Goal: Task Accomplishment & Management: Manage account settings

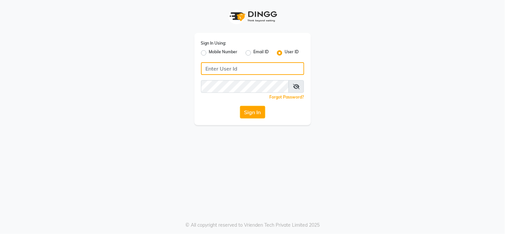
type input "richbit123"
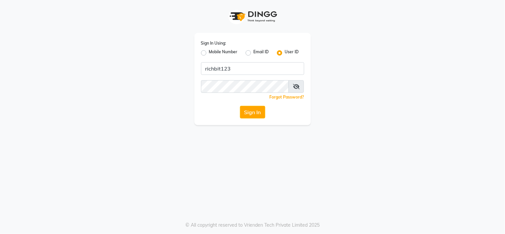
click at [254, 115] on button "Sign In" at bounding box center [252, 112] width 25 height 13
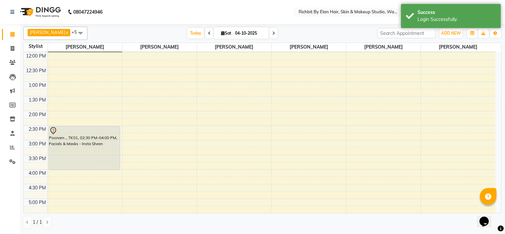
scroll to position [37, 0]
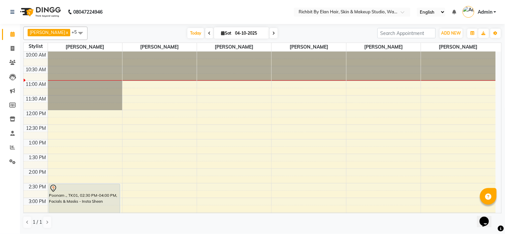
click at [208, 34] on icon at bounding box center [209, 33] width 3 height 4
type input "03-10-2025"
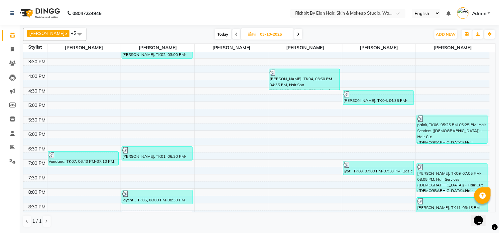
scroll to position [154, 0]
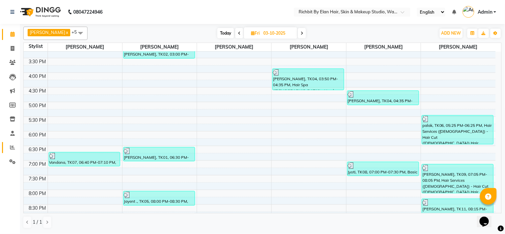
click at [12, 143] on link "Reports" at bounding box center [10, 147] width 16 height 11
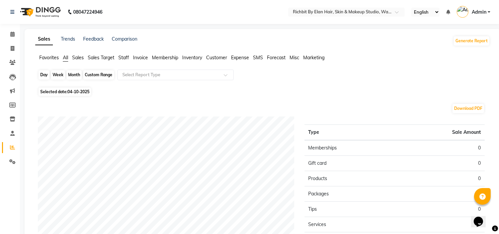
click at [46, 75] on div "Day" at bounding box center [44, 74] width 11 height 9
select select "10"
select select "2025"
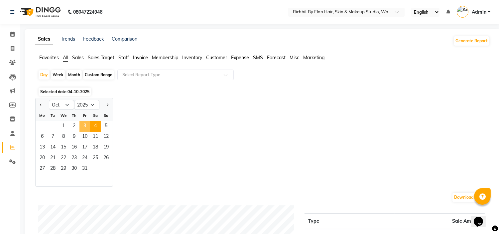
click at [85, 124] on span "3" at bounding box center [84, 126] width 11 height 11
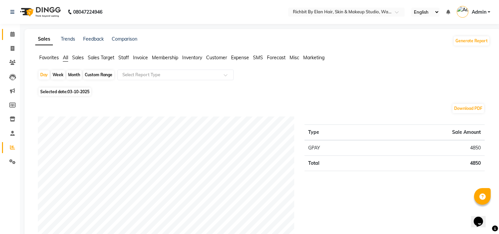
click at [9, 29] on link "Calendar" at bounding box center [10, 34] width 16 height 11
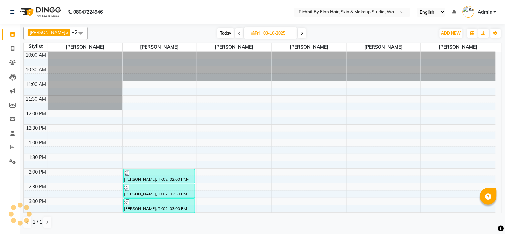
click at [222, 32] on span "Today" at bounding box center [225, 33] width 17 height 10
type input "04-10-2025"
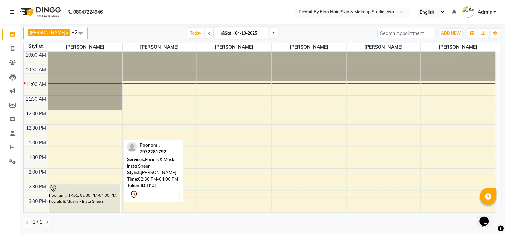
click at [51, 190] on icon at bounding box center [53, 188] width 8 height 8
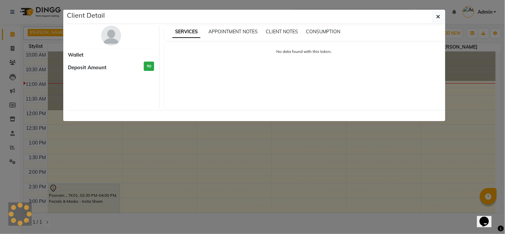
select select "7"
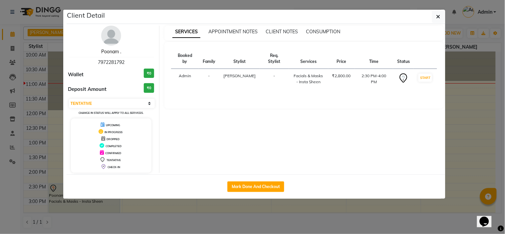
click at [108, 52] on link "Poonam ." at bounding box center [111, 52] width 20 height 6
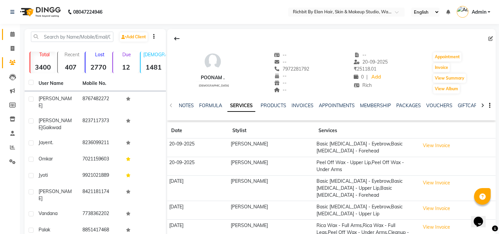
click at [4, 37] on link "Calendar" at bounding box center [10, 34] width 16 height 11
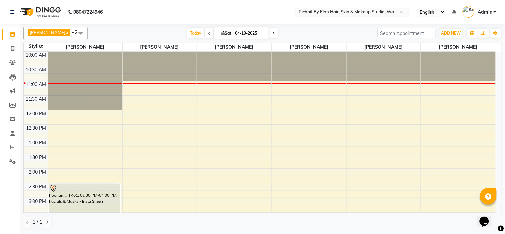
click at [208, 31] on icon at bounding box center [209, 33] width 3 height 4
type input "03-10-2025"
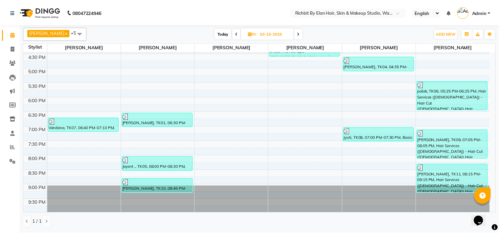
scroll to position [191, 0]
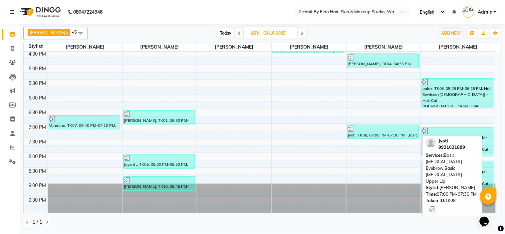
click at [350, 127] on img at bounding box center [351, 128] width 7 height 7
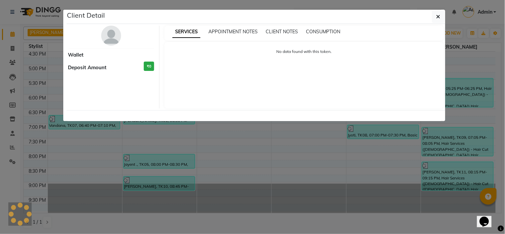
select select "3"
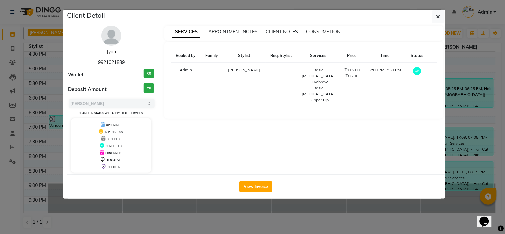
click at [112, 52] on link "Jyoti" at bounding box center [110, 52] width 9 height 6
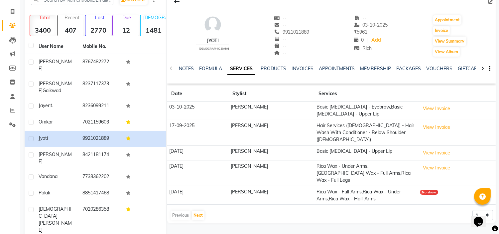
scroll to position [49, 0]
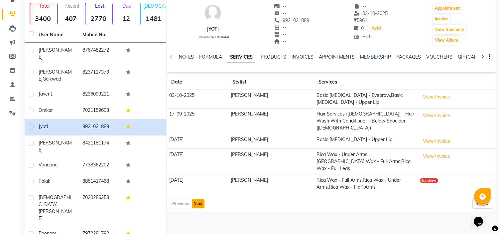
click at [198, 199] on button "Next" at bounding box center [198, 203] width 13 height 9
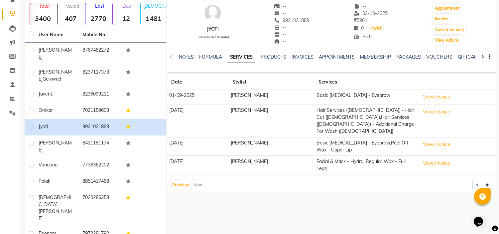
click at [204, 180] on div "Previous Next" at bounding box center [187, 185] width 35 height 11
click at [198, 181] on div "Previous Next" at bounding box center [187, 185] width 35 height 11
click at [194, 180] on div "Previous Next" at bounding box center [187, 185] width 35 height 11
click at [182, 180] on button "Previous" at bounding box center [181, 184] width 20 height 9
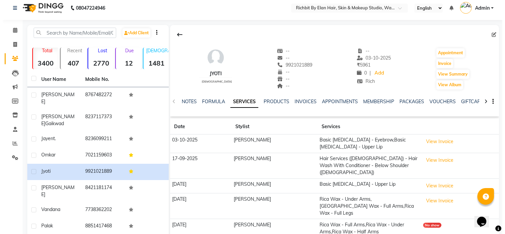
scroll to position [0, 0]
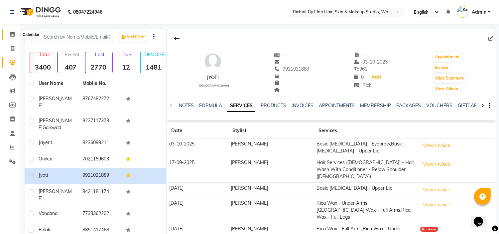
drag, startPoint x: 14, startPoint y: 34, endPoint x: 32, endPoint y: 33, distance: 18.0
click at [14, 34] on icon at bounding box center [12, 34] width 4 height 5
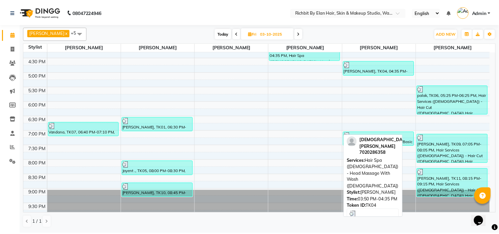
scroll to position [185, 0]
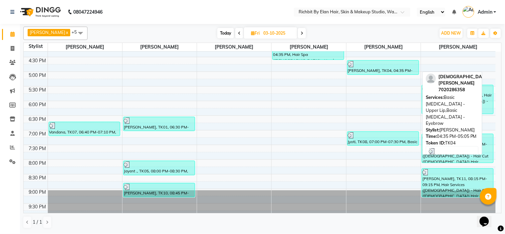
click at [351, 64] on img at bounding box center [351, 64] width 7 height 7
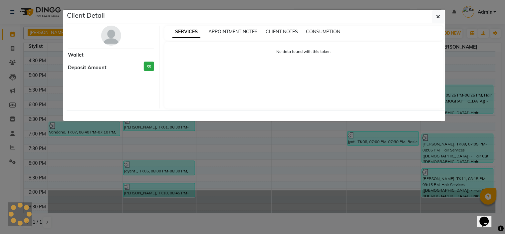
select select "3"
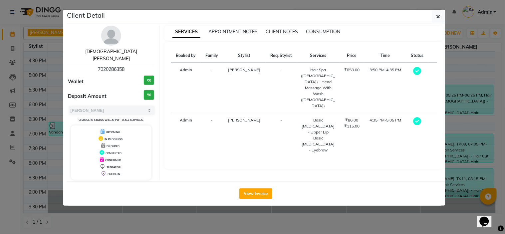
click at [118, 52] on link "Vishnavi Nayar" at bounding box center [111, 55] width 52 height 13
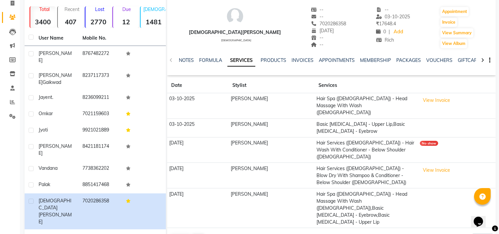
scroll to position [49, 0]
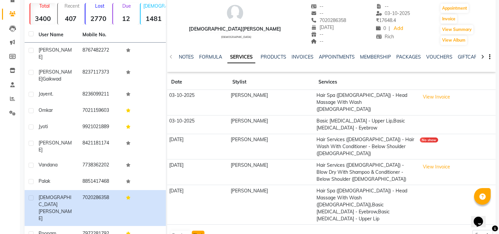
click at [200, 231] on button "Next" at bounding box center [198, 235] width 13 height 9
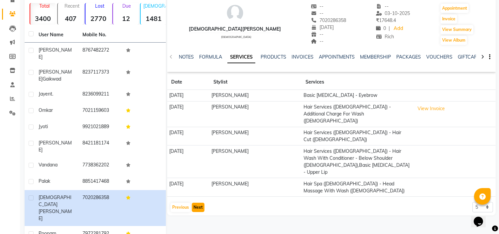
click at [201, 203] on button "Next" at bounding box center [198, 207] width 13 height 9
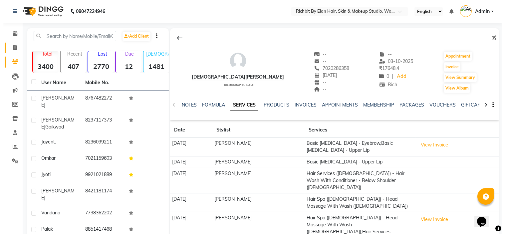
scroll to position [0, 0]
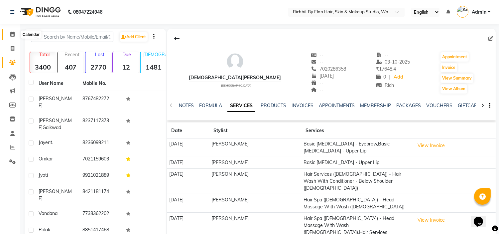
drag, startPoint x: 11, startPoint y: 34, endPoint x: 31, endPoint y: 31, distance: 20.1
click at [11, 34] on icon at bounding box center [12, 34] width 4 height 5
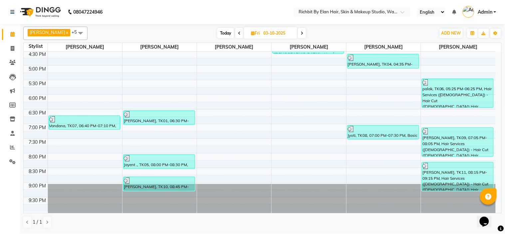
scroll to position [191, 0]
click at [222, 35] on span "Today" at bounding box center [225, 33] width 17 height 10
type input "04-10-2025"
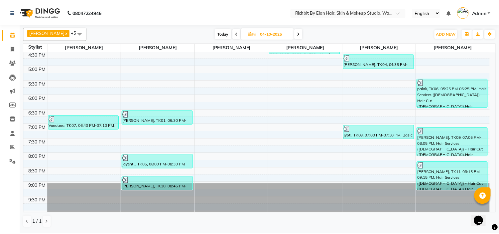
scroll to position [29, 0]
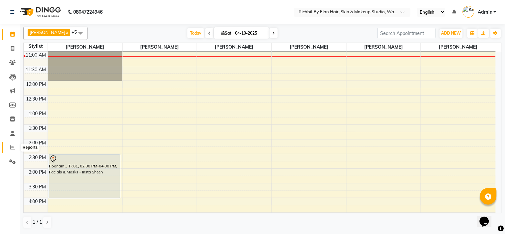
click at [12, 148] on icon at bounding box center [12, 147] width 5 height 5
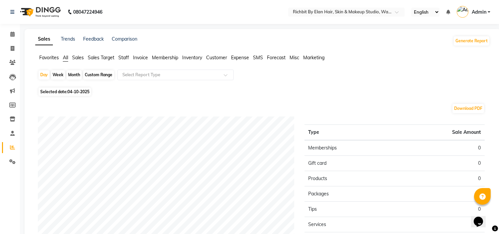
click at [78, 74] on div "Month" at bounding box center [74, 74] width 15 height 9
select select "10"
select select "2025"
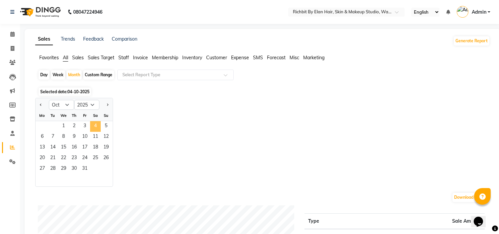
click at [95, 129] on span "4" at bounding box center [95, 126] width 11 height 11
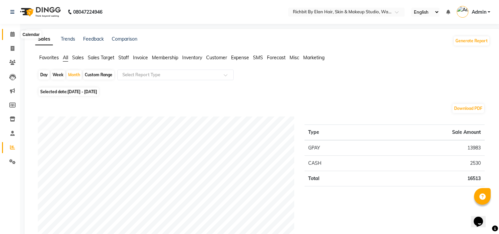
click at [14, 35] on span at bounding box center [13, 35] width 12 height 8
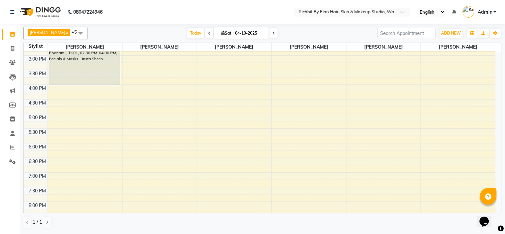
scroll to position [148, 0]
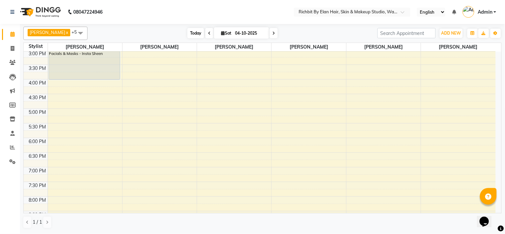
click at [195, 29] on span "Today" at bounding box center [195, 33] width 17 height 10
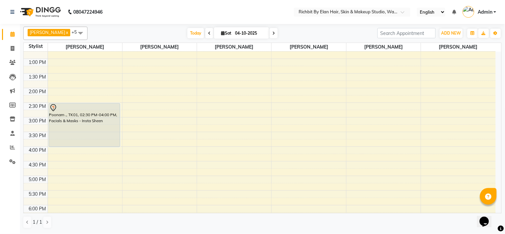
scroll to position [117, 0]
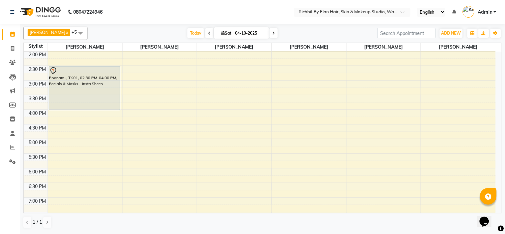
click at [208, 34] on icon at bounding box center [209, 33] width 3 height 4
type input "03-10-2025"
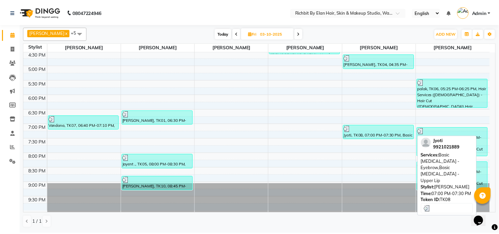
scroll to position [154, 0]
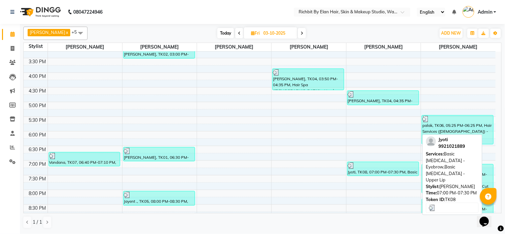
click at [349, 168] on img at bounding box center [351, 165] width 7 height 7
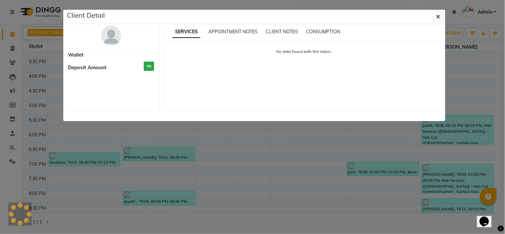
select select "3"
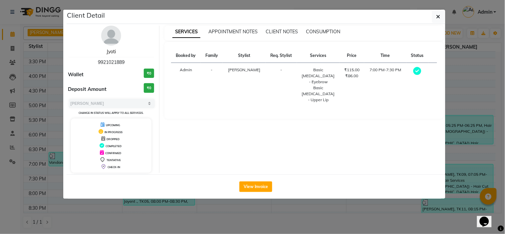
click at [109, 54] on link "Jyoti" at bounding box center [110, 52] width 9 height 6
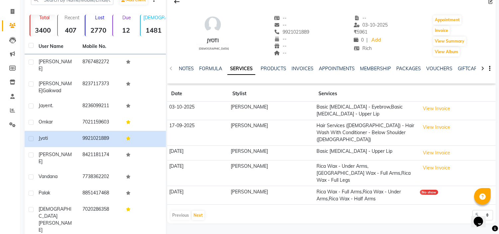
scroll to position [49, 0]
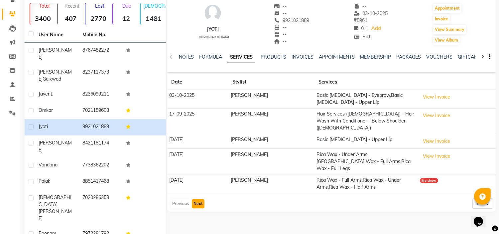
click at [199, 199] on button "Next" at bounding box center [198, 203] width 13 height 9
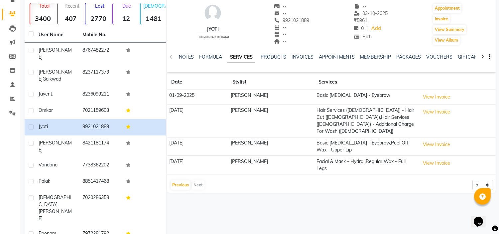
click at [197, 180] on div "Previous Next" at bounding box center [187, 185] width 35 height 11
click at [171, 180] on button "Previous" at bounding box center [181, 184] width 20 height 9
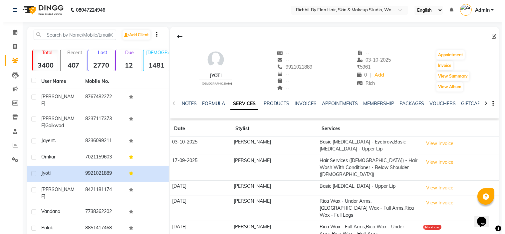
scroll to position [0, 0]
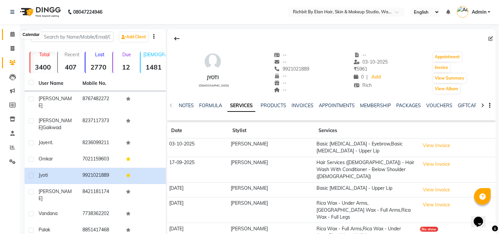
click at [14, 33] on icon at bounding box center [12, 34] width 4 height 5
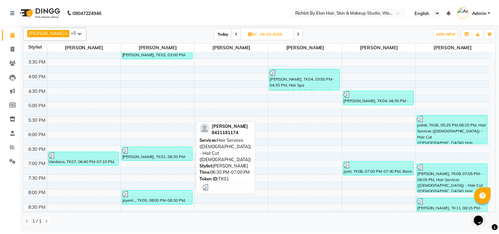
scroll to position [191, 0]
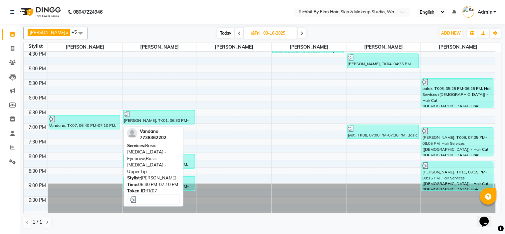
click at [54, 122] on div "Vandana, TK07, 06:40 PM-07:10 PM, Basic Skin Care - Eyebrow,Basic Skin Care - U…" at bounding box center [84, 122] width 71 height 14
select select "3"
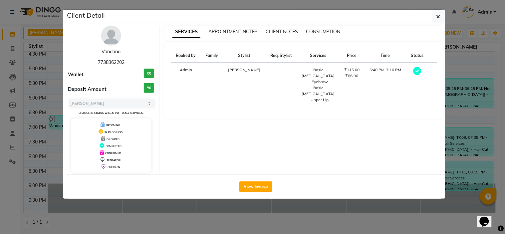
click at [117, 53] on link "Vandana" at bounding box center [110, 52] width 19 height 6
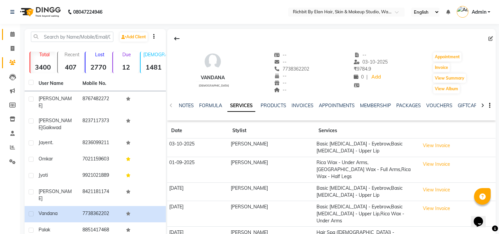
scroll to position [49, 0]
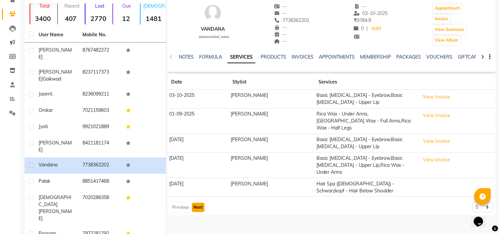
click at [197, 203] on button "Next" at bounding box center [198, 207] width 13 height 9
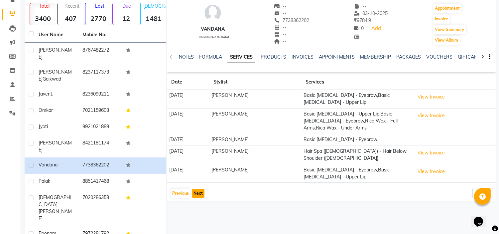
click at [192, 192] on button "Next" at bounding box center [198, 193] width 13 height 9
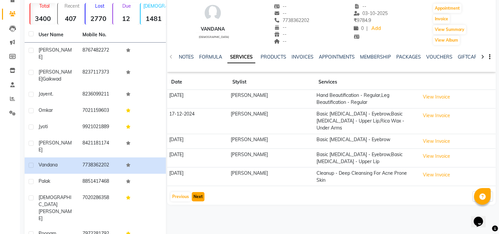
click at [194, 192] on button "Next" at bounding box center [198, 196] width 13 height 9
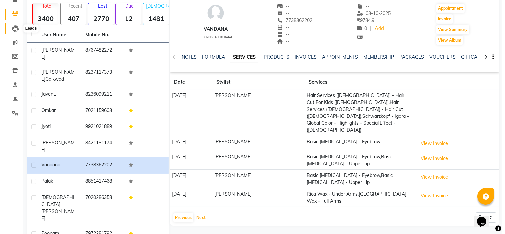
scroll to position [0, 0]
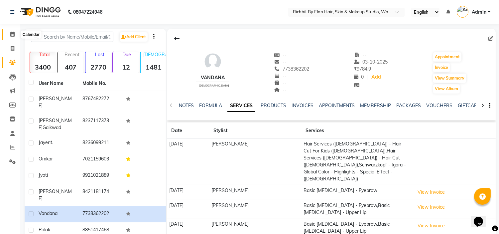
click at [12, 36] on icon at bounding box center [12, 34] width 4 height 5
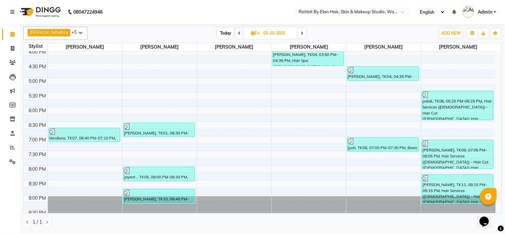
scroll to position [185, 0]
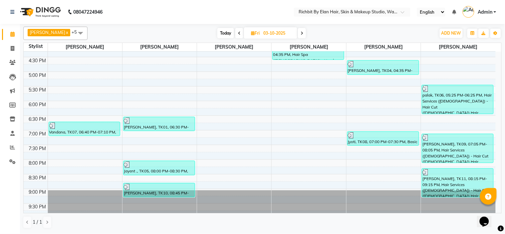
click at [298, 35] on span at bounding box center [302, 33] width 8 height 10
type input "04-10-2025"
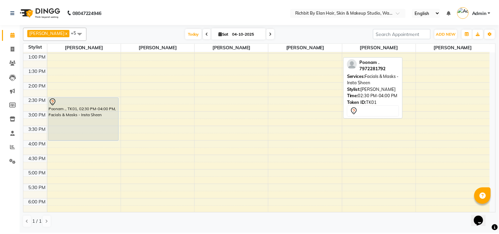
scroll to position [103, 0]
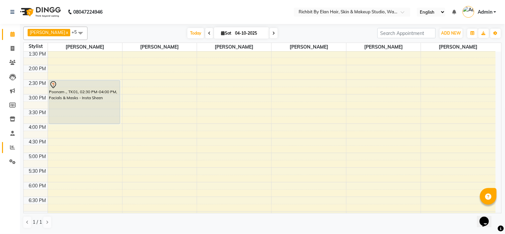
click at [12, 142] on li "Reports" at bounding box center [10, 147] width 20 height 14
click at [12, 144] on span at bounding box center [13, 148] width 12 height 8
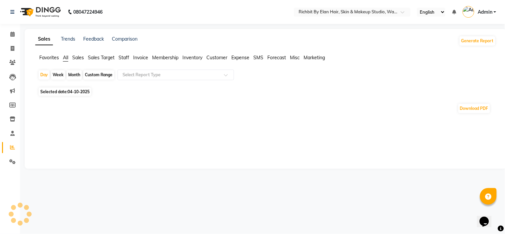
click at [70, 75] on div "Month" at bounding box center [74, 74] width 15 height 9
select select "10"
select select "2025"
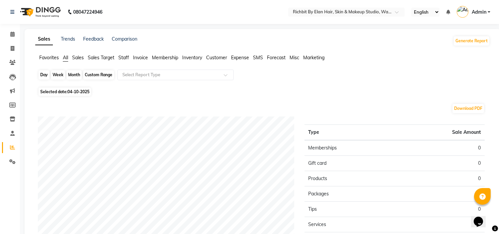
click at [70, 76] on div "Month" at bounding box center [74, 74] width 15 height 9
select select "10"
select select "2025"
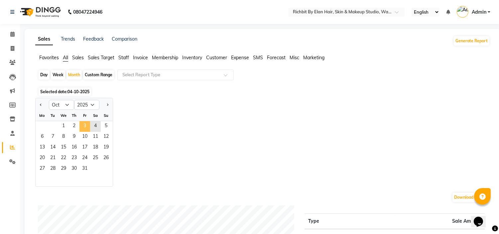
click at [87, 127] on span "3" at bounding box center [84, 126] width 11 height 11
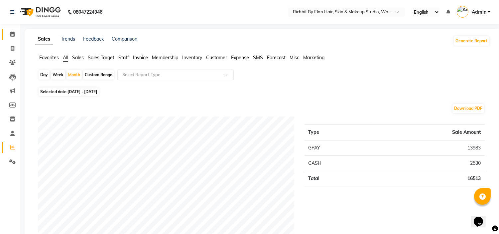
click at [11, 35] on icon at bounding box center [12, 34] width 4 height 5
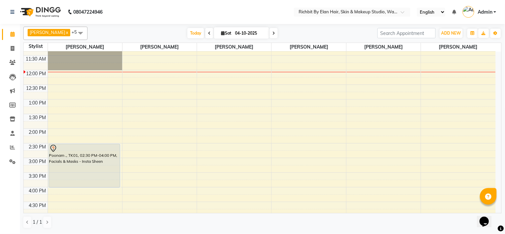
scroll to position [74, 0]
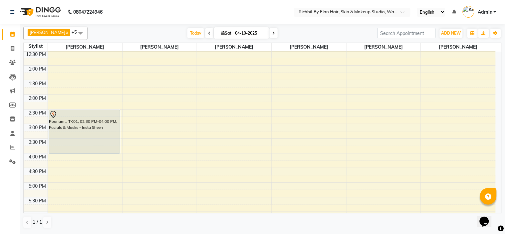
click at [69, 69] on div "10:00 AM 10:30 AM 11:00 AM 11:30 AM 12:00 PM 12:30 PM 1:00 PM 1:30 PM 2:00 PM 2…" at bounding box center [260, 153] width 472 height 351
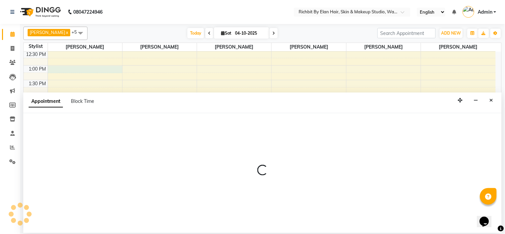
select select "21217"
select select "780"
select select "tentative"
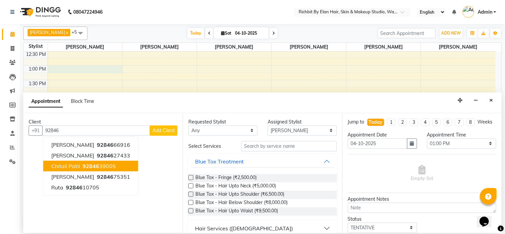
click at [102, 165] on ngb-highlight "92846 39005" at bounding box center [98, 166] width 35 height 7
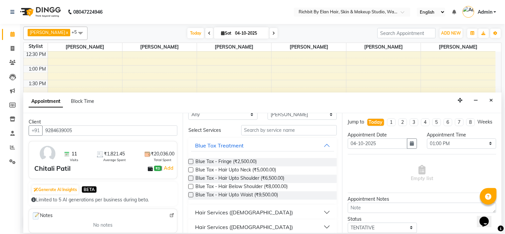
scroll to position [0, 0]
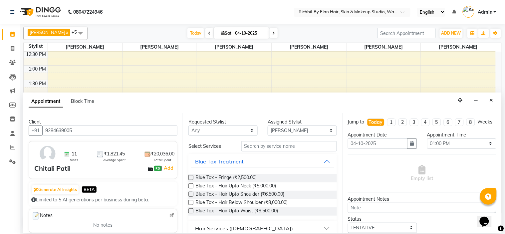
type input "9284639005"
click at [264, 147] on input "text" at bounding box center [288, 146] width 95 height 10
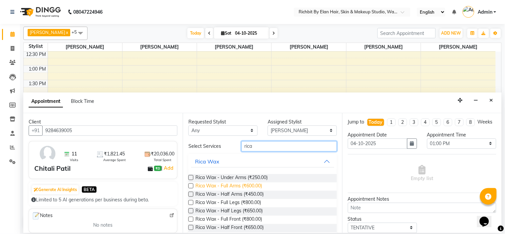
type input "rica"
click at [235, 185] on span "Rica Wax - Full Arms (₹600.00)" at bounding box center [228, 186] width 67 height 8
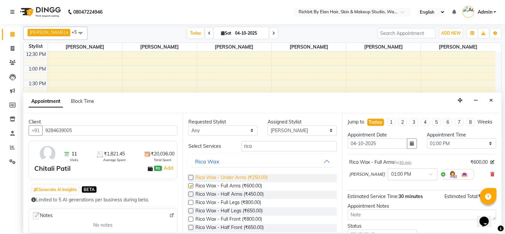
checkbox input "false"
click at [238, 176] on span "Rica Wax - Under Arms (₹250.00)" at bounding box center [231, 178] width 72 height 8
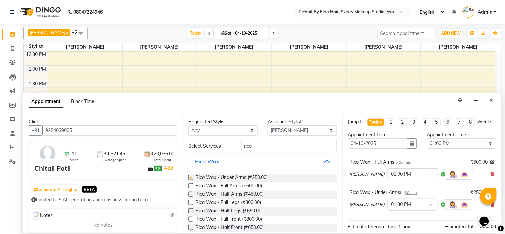
checkbox input "false"
click at [278, 148] on input "rica" at bounding box center [288, 146] width 95 height 10
type input "r"
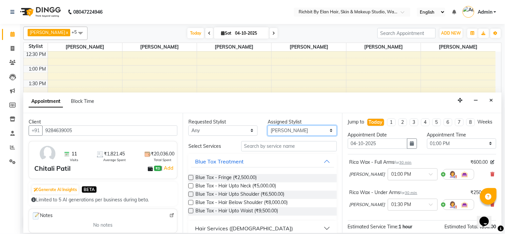
click at [277, 128] on select "Select Ankita nivangune anuja dhavare Deepali Palsule Gopal Kadam Ram Thosar Ro…" at bounding box center [301, 130] width 69 height 10
select select "39151"
click at [267, 125] on select "Select Ankita nivangune anuja dhavare Deepali Palsule Gopal Kadam Ram Thosar Ro…" at bounding box center [301, 130] width 69 height 10
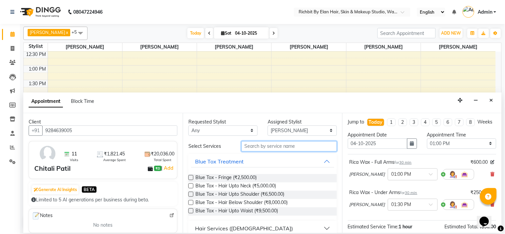
click at [267, 144] on input "text" at bounding box center [288, 146] width 95 height 10
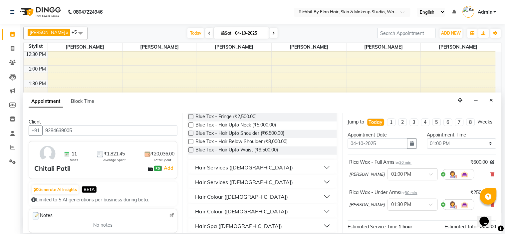
scroll to position [74, 0]
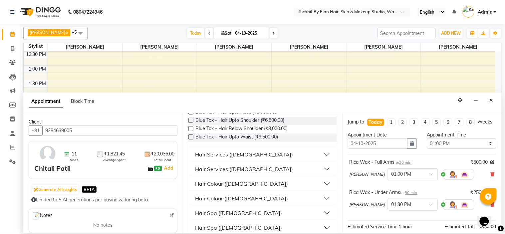
click at [215, 167] on div "Hair Services ([DEMOGRAPHIC_DATA])" at bounding box center [244, 169] width 98 height 8
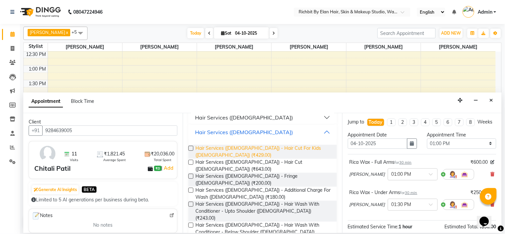
scroll to position [148, 0]
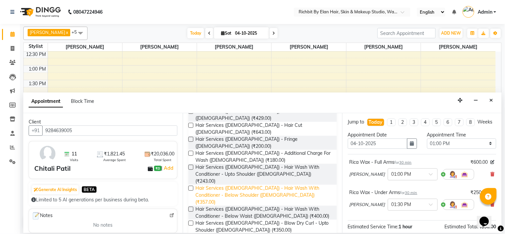
click at [253, 185] on span "Hair Services (Female) - Hair Wash With Conditioner - Below Shoulder (Female) (…" at bounding box center [263, 195] width 136 height 21
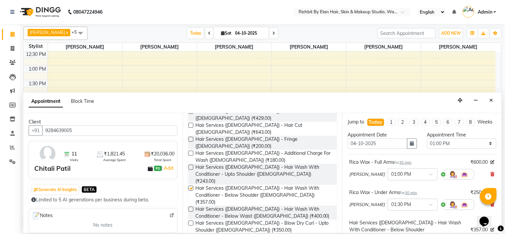
checkbox input "false"
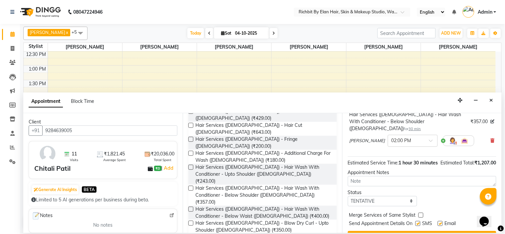
scroll to position [130, 0]
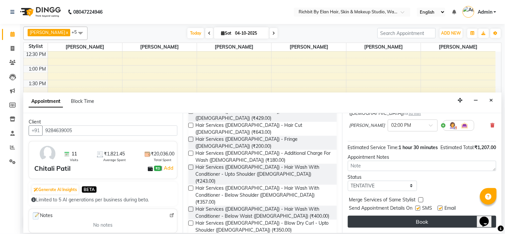
click at [416, 224] on button "Book" at bounding box center [422, 222] width 148 height 12
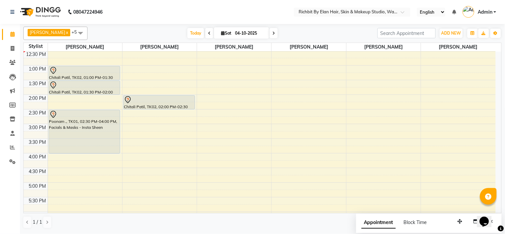
click at [272, 32] on icon at bounding box center [273, 33] width 3 height 4
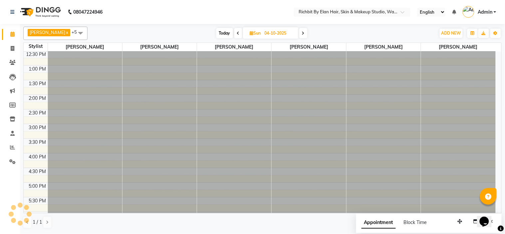
type input "05-10-2025"
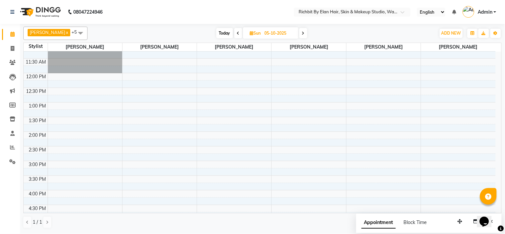
scroll to position [0, 0]
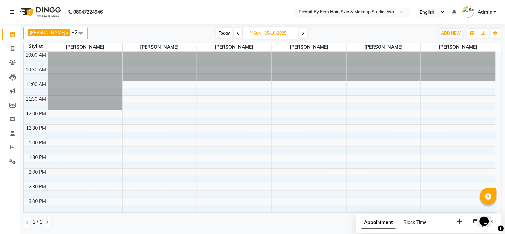
click at [285, 85] on div "10:00 AM 10:30 AM 11:00 AM 11:30 AM 12:00 PM 12:30 PM 1:00 PM 1:30 PM 2:00 PM 2…" at bounding box center [260, 227] width 472 height 351
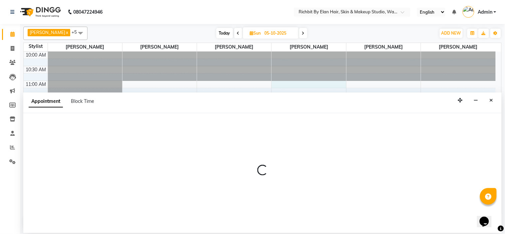
select select "61438"
select select "tentative"
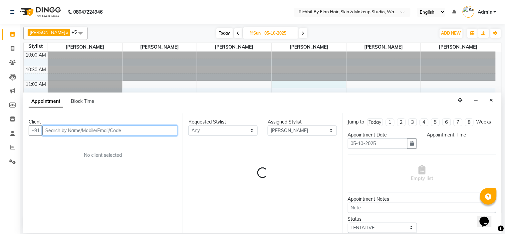
select select "660"
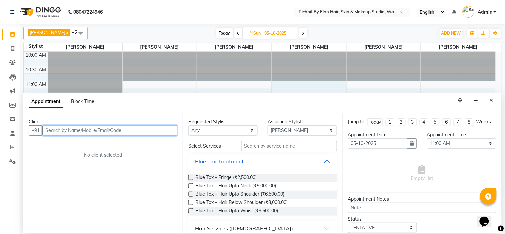
click at [113, 130] on input "text" at bounding box center [109, 130] width 135 height 10
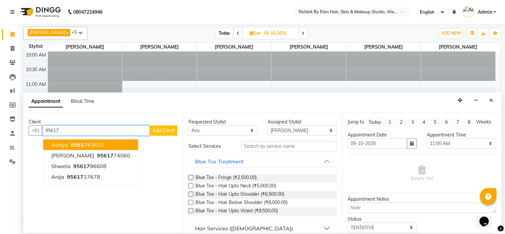
click at [78, 145] on span "95617" at bounding box center [79, 144] width 17 height 7
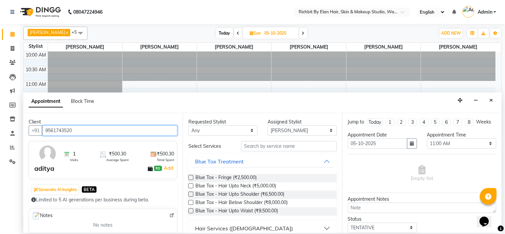
type input "9561743520"
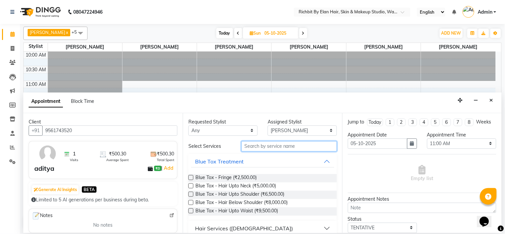
click at [280, 145] on input "text" at bounding box center [288, 146] width 95 height 10
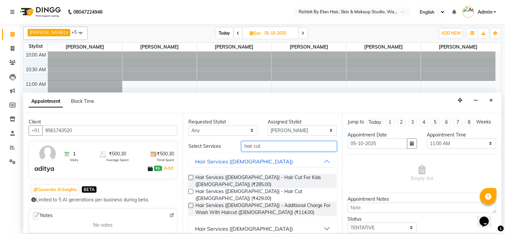
type input "hair cut"
click at [192, 189] on label at bounding box center [190, 191] width 5 height 5
click at [192, 190] on input "checkbox" at bounding box center [190, 192] width 4 height 4
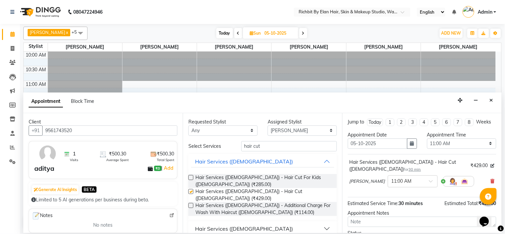
checkbox input "false"
click at [264, 150] on input "hair cut" at bounding box center [288, 146] width 95 height 10
type input "h"
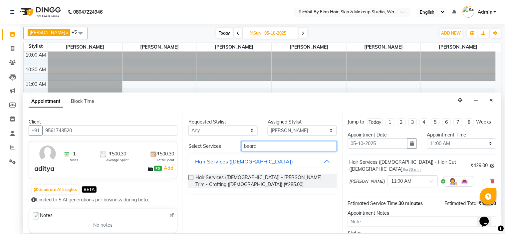
type input "beard"
click at [191, 178] on label at bounding box center [190, 177] width 5 height 5
click at [191, 178] on input "checkbox" at bounding box center [190, 178] width 4 height 4
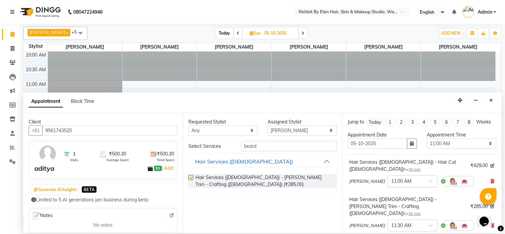
checkbox input "false"
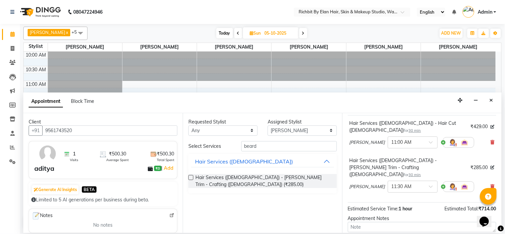
scroll to position [92, 0]
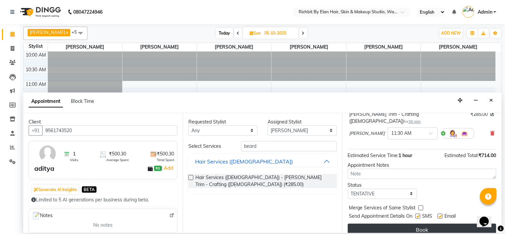
click at [423, 224] on button "Book" at bounding box center [422, 230] width 148 height 12
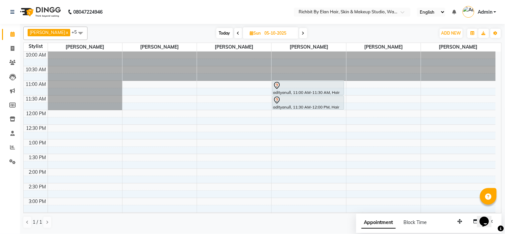
click at [237, 31] on icon at bounding box center [238, 33] width 3 height 4
type input "04-10-2025"
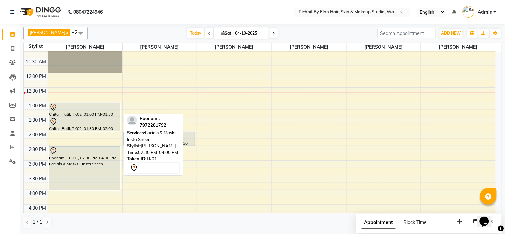
scroll to position [37, 0]
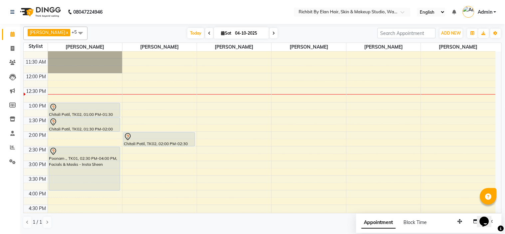
click at [221, 33] on icon at bounding box center [223, 33] width 4 height 4
select select "10"
select select "2025"
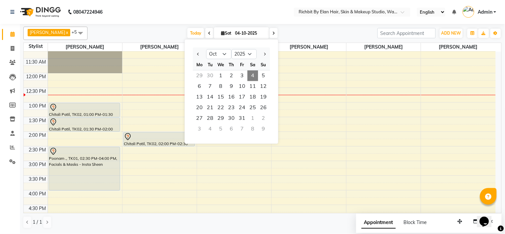
click at [197, 65] on div "Mo" at bounding box center [199, 65] width 11 height 11
click at [201, 65] on div "Mo" at bounding box center [199, 65] width 11 height 11
click at [200, 64] on div "Mo" at bounding box center [199, 65] width 11 height 11
click at [197, 73] on div "29" at bounding box center [199, 76] width 11 height 11
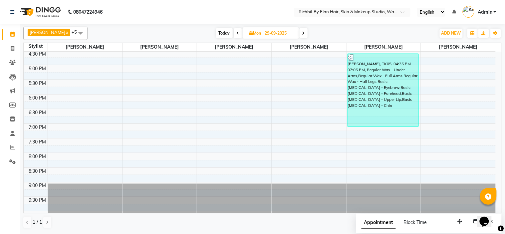
scroll to position [154, 0]
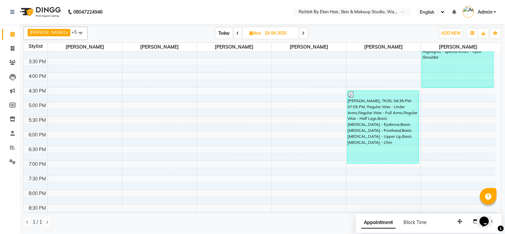
drag, startPoint x: 217, startPoint y: 32, endPoint x: 235, endPoint y: 37, distance: 19.7
click at [218, 32] on span "Today" at bounding box center [224, 33] width 17 height 10
type input "04-10-2025"
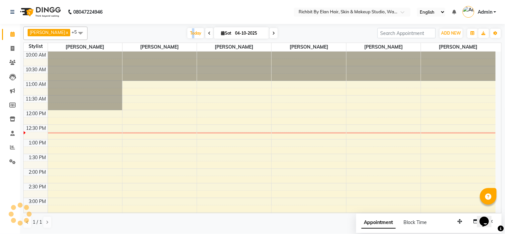
scroll to position [59, 0]
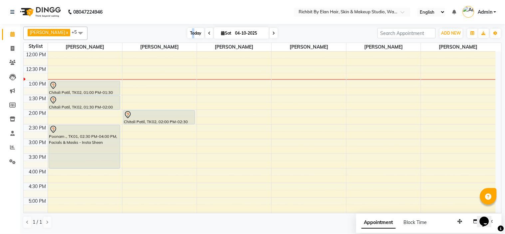
click at [187, 32] on span "Today" at bounding box center [195, 33] width 17 height 10
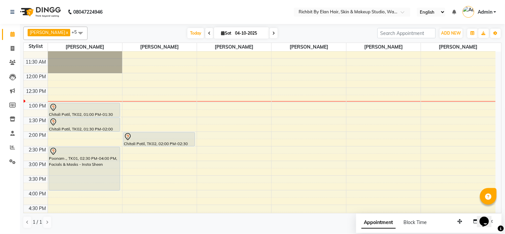
scroll to position [74, 0]
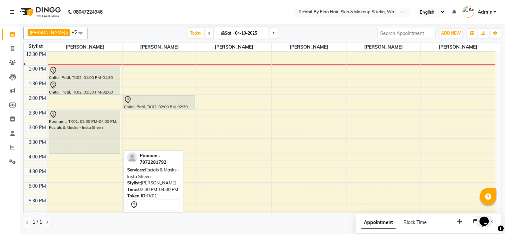
click at [64, 135] on div "Poonam ., TK01, 02:30 PM-04:00 PM, Facials & Masks - Insta Sheen" at bounding box center [84, 131] width 71 height 43
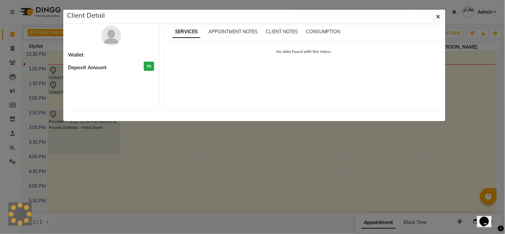
select select "7"
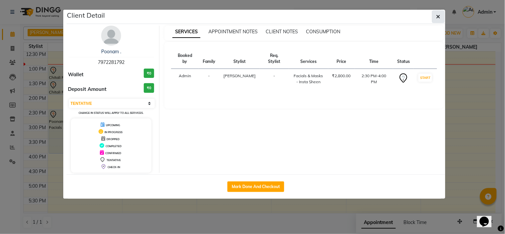
click at [438, 19] on span "button" at bounding box center [438, 16] width 4 height 7
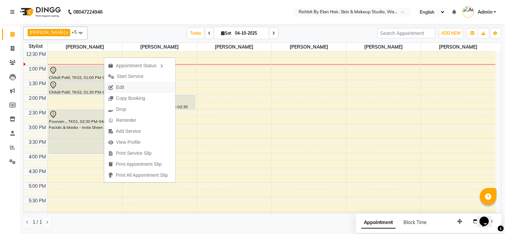
click at [121, 88] on span "Edit" at bounding box center [120, 87] width 8 height 7
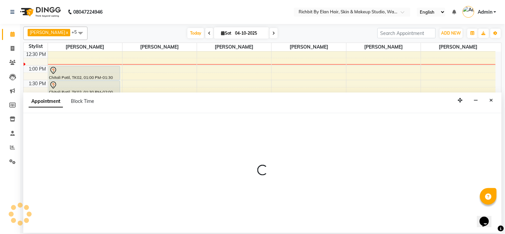
select select "tentative"
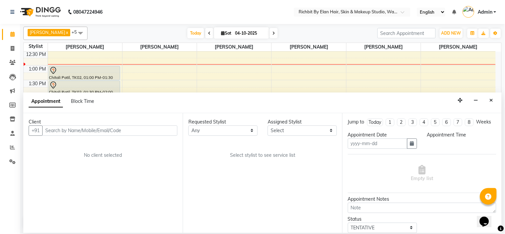
type input "04-10-2025"
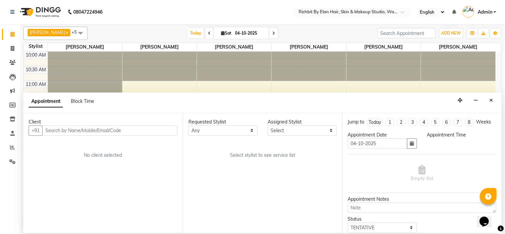
select select "870"
select select "21217"
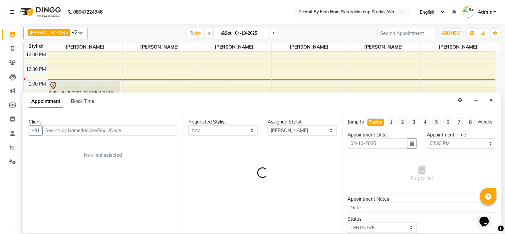
select select "1720"
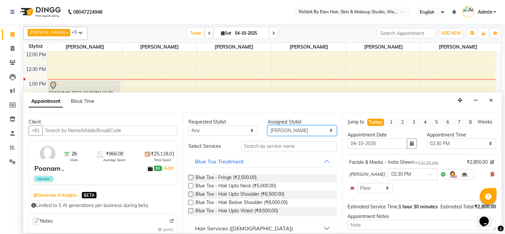
click at [285, 128] on select "Select Ankita nivangune anuja dhavare Deepali Palsule Gopal Kadam Ram Thosar Ro…" at bounding box center [301, 130] width 69 height 10
select select "59451"
click at [267, 125] on select "Select Ankita nivangune anuja dhavare Deepali Palsule Gopal Kadam Ram Thosar Ro…" at bounding box center [301, 130] width 69 height 10
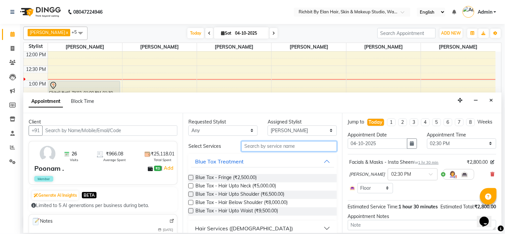
click at [267, 147] on input "text" at bounding box center [288, 146] width 95 height 10
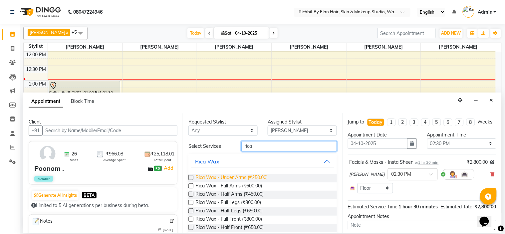
type input "rica"
click at [256, 180] on span "Rica Wax - Under Arms (₹250.00)" at bounding box center [231, 178] width 72 height 8
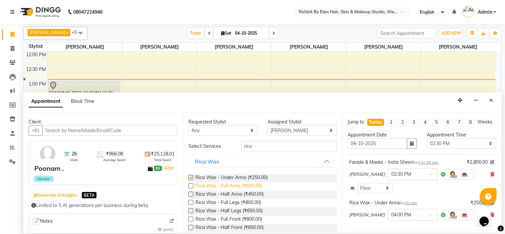
checkbox input "false"
click at [245, 184] on span "Rica Wax - Full Arms (₹600.00)" at bounding box center [228, 186] width 67 height 8
checkbox input "false"
click at [251, 210] on span "Rica Wax - Half Legs (₹650.00)" at bounding box center [228, 211] width 67 height 8
checkbox input "false"
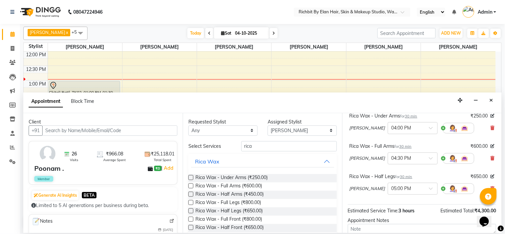
scroll to position [74, 0]
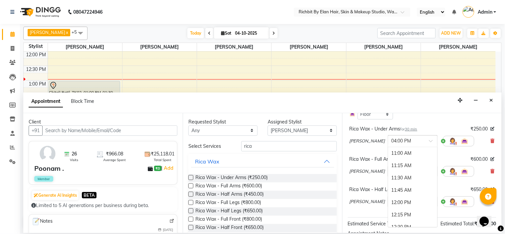
click at [427, 144] on div at bounding box center [412, 140] width 49 height 7
click at [403, 182] on div "01:30 PM" at bounding box center [412, 178] width 49 height 12
click at [411, 174] on input "text" at bounding box center [405, 170] width 29 height 7
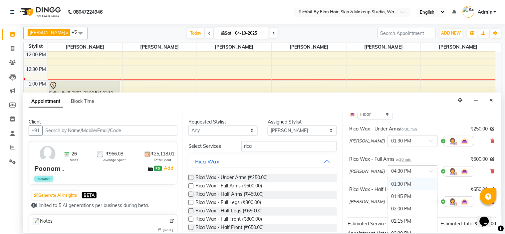
click at [414, 190] on div "01:30 PM" at bounding box center [412, 184] width 49 height 12
click at [416, 205] on input "text" at bounding box center [405, 201] width 29 height 7
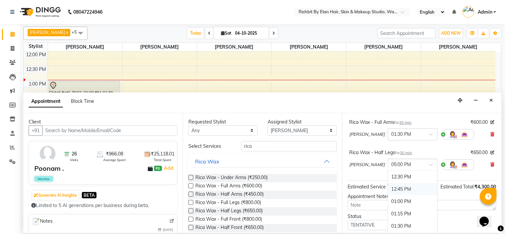
scroll to position [111, 0]
click at [407, 195] on div "01:30 PM" at bounding box center [412, 189] width 49 height 12
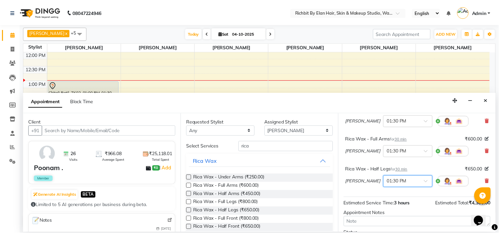
scroll to position [144, 0]
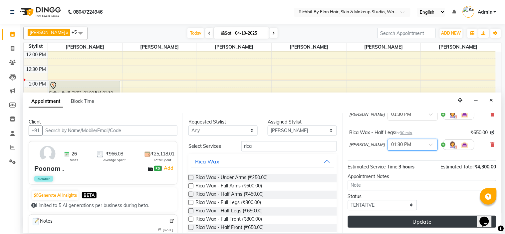
click at [405, 221] on button "Update" at bounding box center [422, 222] width 148 height 12
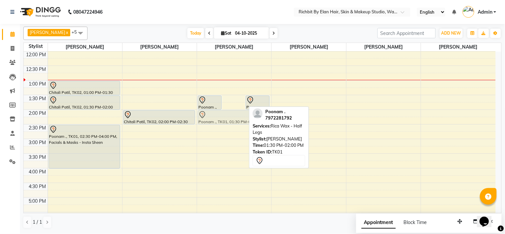
drag, startPoint x: 231, startPoint y: 104, endPoint x: 224, endPoint y: 117, distance: 15.3
click at [224, 117] on div "Poonam ., TK01, 01:30 PM-02:00 PM, Rica Wax - Full Arms Poonam ., TK01, 01:30 P…" at bounding box center [234, 168] width 74 height 351
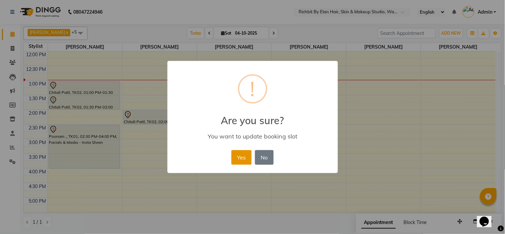
click at [236, 154] on button "Yes" at bounding box center [241, 157] width 20 height 15
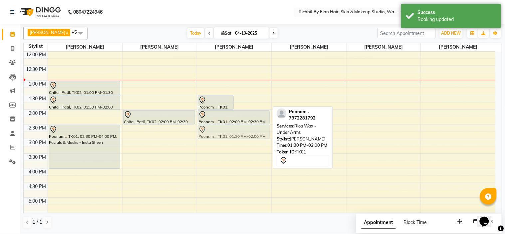
drag, startPoint x: 243, startPoint y: 103, endPoint x: 233, endPoint y: 131, distance: 30.1
click at [233, 131] on div "Poonam ., TK01, 01:30 PM-02:00 PM, Rica Wax - Full Arms Poonam ., TK01, 01:30 P…" at bounding box center [234, 168] width 74 height 351
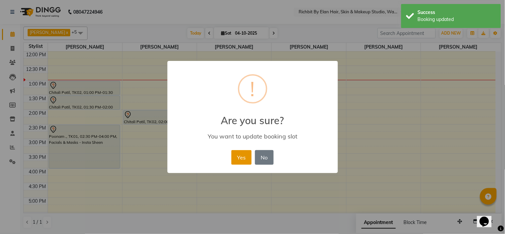
click at [242, 155] on button "Yes" at bounding box center [241, 157] width 20 height 15
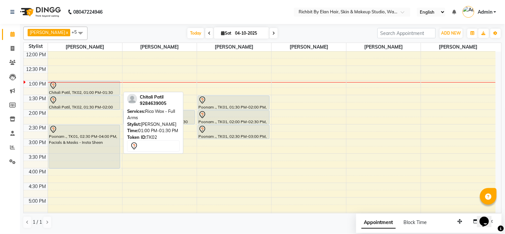
click at [52, 85] on icon at bounding box center [53, 85] width 8 height 8
click at [54, 85] on icon at bounding box center [53, 84] width 2 height 3
select select "7"
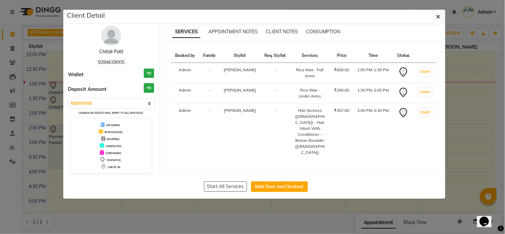
click at [114, 52] on link "Chitali Patil" at bounding box center [111, 52] width 24 height 6
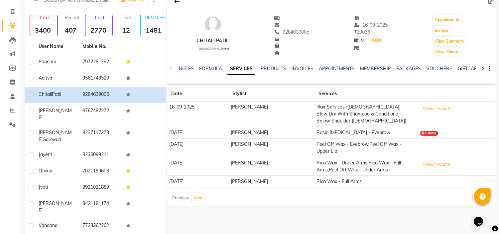
scroll to position [49, 0]
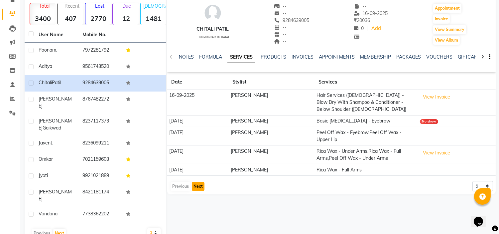
click at [194, 185] on button "Next" at bounding box center [198, 186] width 13 height 9
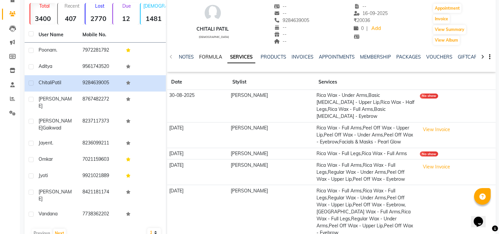
click at [217, 57] on link "FORMULA" at bounding box center [210, 57] width 23 height 6
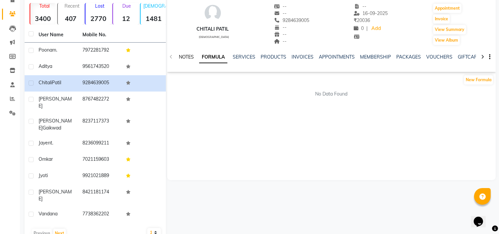
click at [188, 59] on link "NOTES" at bounding box center [186, 57] width 15 height 6
click at [232, 55] on ul "NOTES FORMULA SERVICES PRODUCTS INVOICES APPOINTMENTS MEMBERSHIP PACKAGES VOUCH…" at bounding box center [390, 57] width 422 height 7
click at [239, 56] on link "SERVICES" at bounding box center [244, 57] width 23 height 6
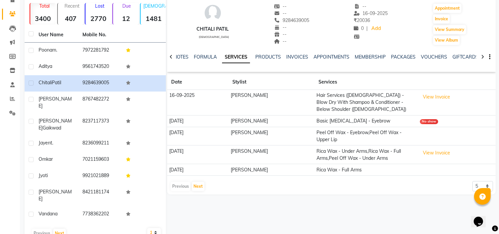
click at [184, 187] on div "Previous Next" at bounding box center [187, 186] width 35 height 11
click at [176, 82] on th "Date" at bounding box center [197, 82] width 61 height 15
click at [203, 188] on button "Next" at bounding box center [198, 186] width 13 height 9
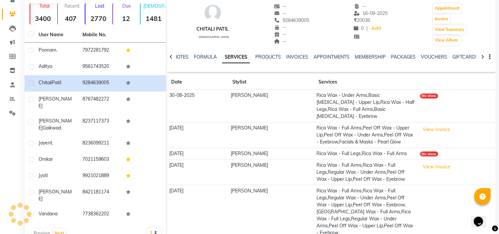
click at [203, 188] on td "08-11-2024" at bounding box center [197, 212] width 61 height 54
click at [191, 188] on td "08-11-2024" at bounding box center [197, 212] width 61 height 54
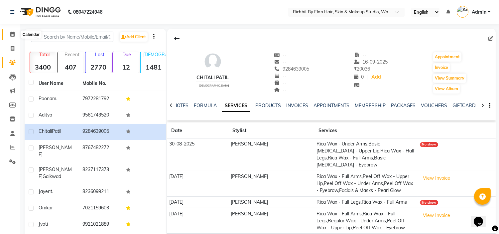
click at [15, 31] on span at bounding box center [13, 35] width 12 height 8
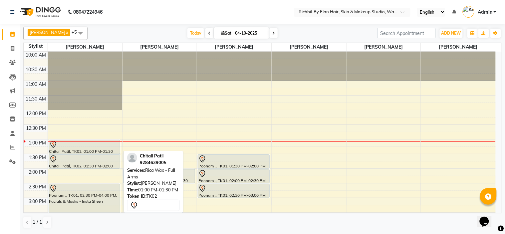
click at [53, 146] on icon at bounding box center [53, 145] width 1 height 1
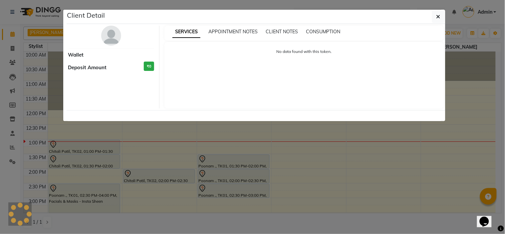
select select "7"
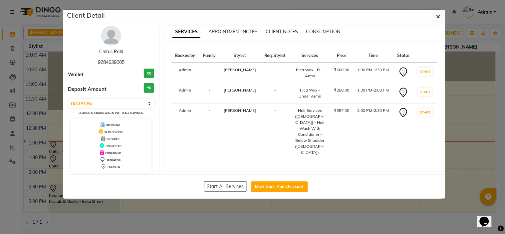
click at [116, 53] on link "Chitali Patil" at bounding box center [111, 52] width 24 height 6
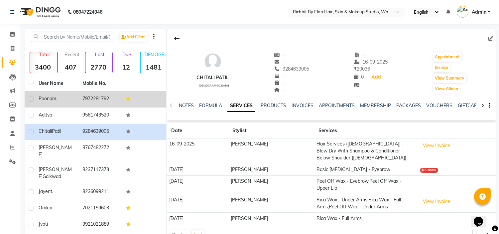
click at [48, 96] on span "Poonam" at bounding box center [48, 98] width 18 height 6
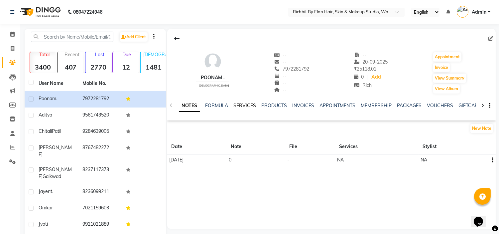
click at [238, 103] on link "SERVICES" at bounding box center [244, 105] width 23 height 6
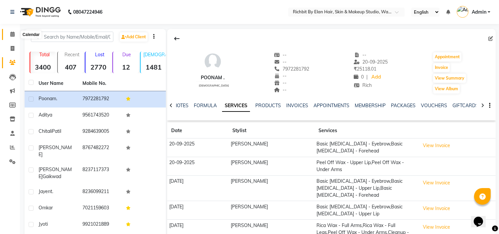
click at [12, 34] on icon at bounding box center [12, 34] width 4 height 5
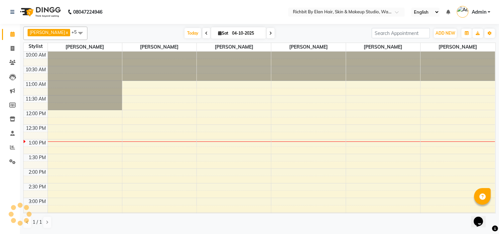
click at [12, 34] on icon at bounding box center [12, 34] width 4 height 5
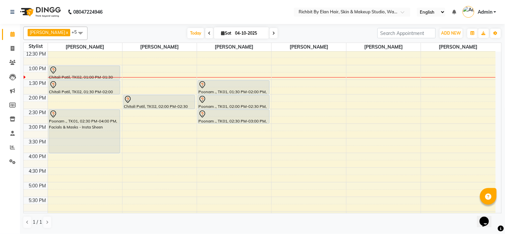
scroll to position [111, 0]
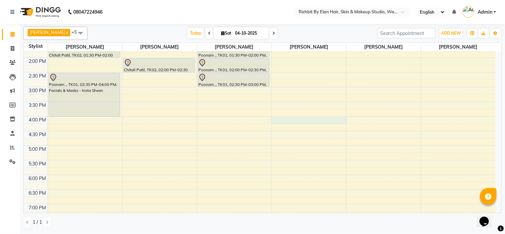
click at [278, 118] on div "10:00 AM 10:30 AM 11:00 AM 11:30 AM 12:00 PM 12:30 PM 1:00 PM 1:30 PM 2:00 PM 2…" at bounding box center [260, 116] width 472 height 351
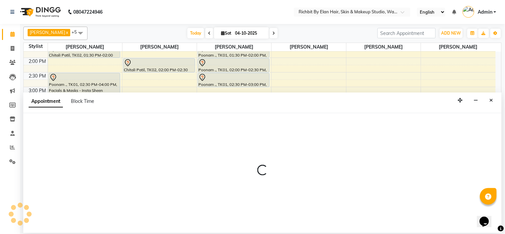
select select "61438"
select select "960"
select select "tentative"
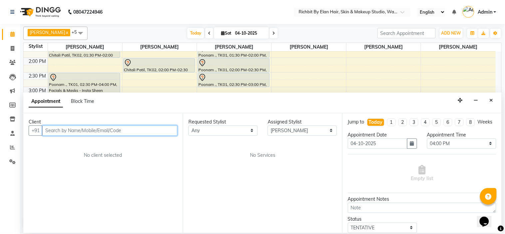
click at [126, 128] on input "text" at bounding box center [109, 130] width 135 height 10
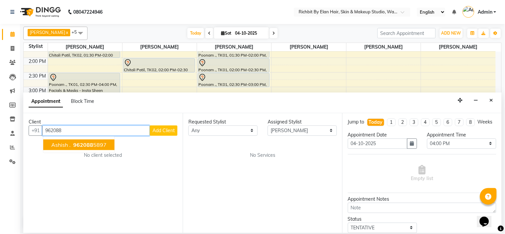
click at [104, 143] on ngb-highlight "962088 5897" at bounding box center [89, 144] width 35 height 7
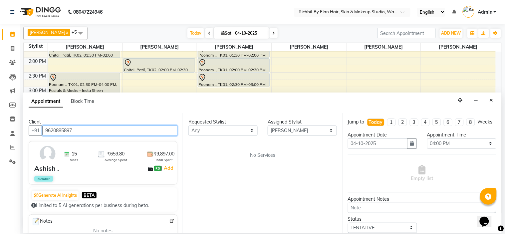
click at [151, 127] on input "9620885897" at bounding box center [109, 130] width 135 height 10
type input "9620885897"
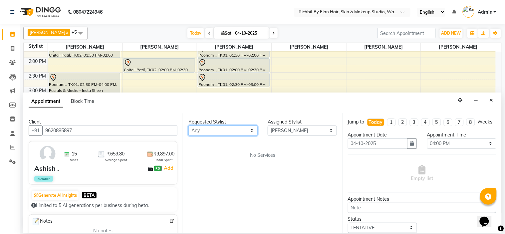
click at [255, 129] on select "Any Ankita nivangune anuja dhavare Deepali Palsule Gopal Kadam Ram Thosar Rohit…" at bounding box center [222, 130] width 69 height 10
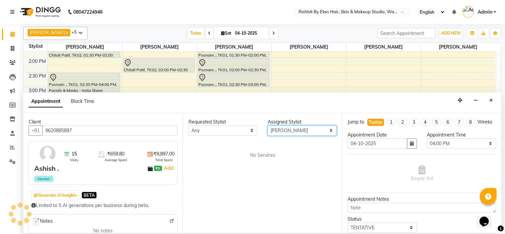
click at [300, 131] on select "Select Ankita nivangune anuja dhavare Deepali Palsule Gopal Kadam Ram Thosar Ro…" at bounding box center [301, 130] width 69 height 10
click at [267, 125] on select "Select Ankita nivangune anuja dhavare Deepali Palsule Gopal Kadam Ram Thosar Ro…" at bounding box center [301, 130] width 69 height 10
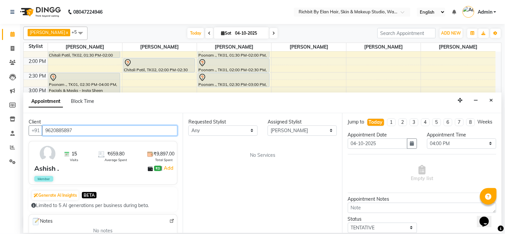
click at [144, 127] on input "9620885897" at bounding box center [109, 130] width 135 height 10
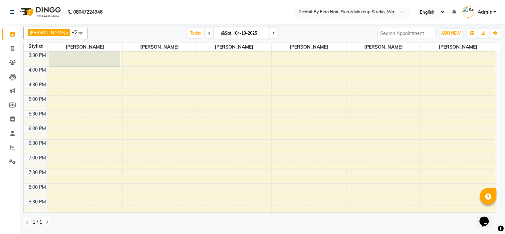
scroll to position [148, 0]
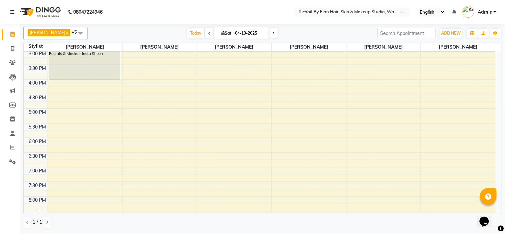
click at [278, 82] on div "10:00 AM 10:30 AM 11:00 AM 11:30 AM 12:00 PM 12:30 PM 1:00 PM 1:30 PM 2:00 PM 2…" at bounding box center [260, 79] width 472 height 351
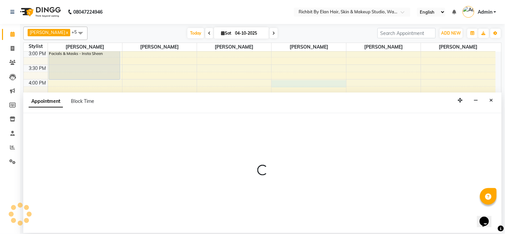
select select "960"
select select "tentative"
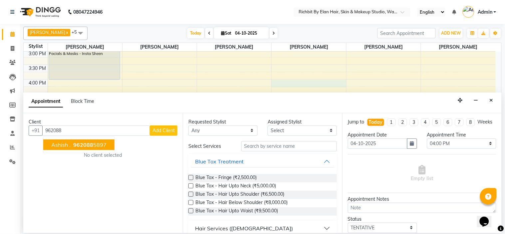
click at [99, 145] on ngb-highlight "962088 5897" at bounding box center [89, 144] width 35 height 7
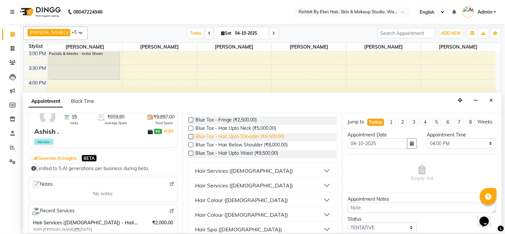
scroll to position [74, 0]
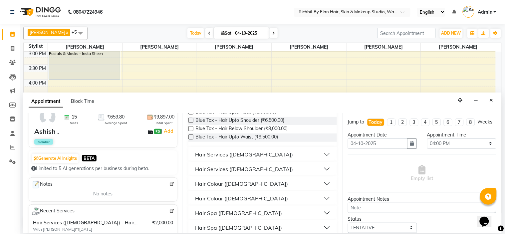
type input "9620885897"
click at [240, 150] on button "Hair Services ([DEMOGRAPHIC_DATA])" at bounding box center [262, 154] width 143 height 12
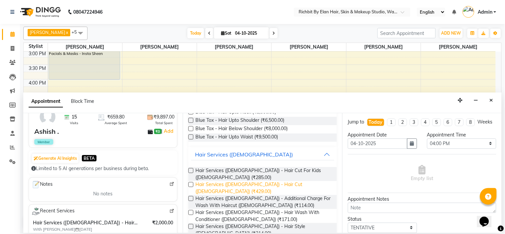
click at [246, 181] on span "Hair Services ([DEMOGRAPHIC_DATA]) - Hair Cut ([DEMOGRAPHIC_DATA]) (₹429.00)" at bounding box center [263, 188] width 136 height 14
checkbox input "false"
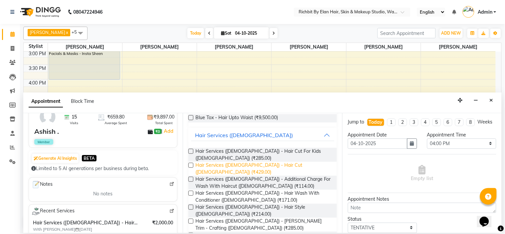
scroll to position [111, 0]
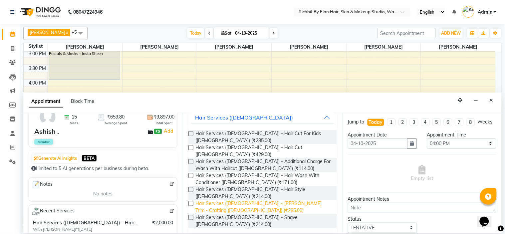
click at [247, 200] on span "Hair Services ([DEMOGRAPHIC_DATA]) - [PERSON_NAME] Trim - Crafting ([DEMOGRAPHI…" at bounding box center [263, 207] width 136 height 14
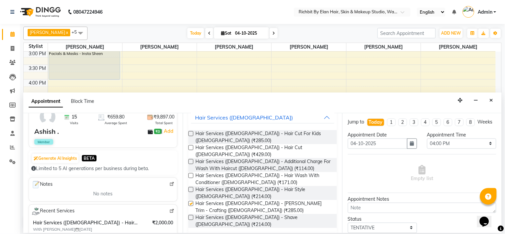
checkbox input "false"
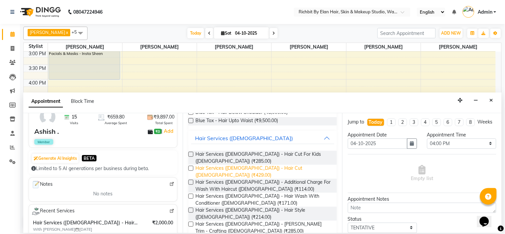
scroll to position [74, 0]
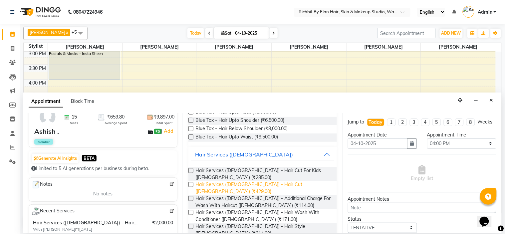
click at [266, 181] on span "Hair Services ([DEMOGRAPHIC_DATA]) - Hair Cut ([DEMOGRAPHIC_DATA]) (₹429.00)" at bounding box center [263, 188] width 136 height 14
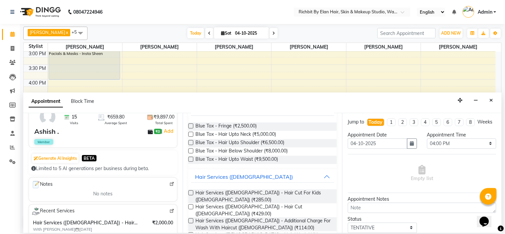
scroll to position [37, 0]
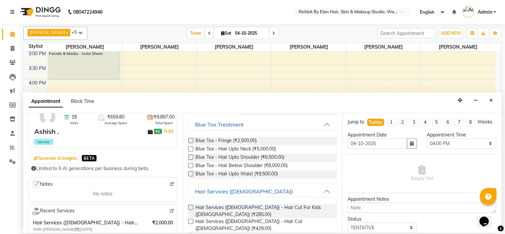
click at [190, 219] on label at bounding box center [190, 221] width 5 height 5
click at [190, 220] on input "checkbox" at bounding box center [190, 222] width 4 height 4
checkbox input "false"
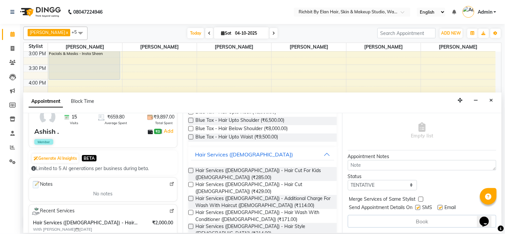
scroll to position [49, 0]
click at [481, 98] on button "button" at bounding box center [476, 100] width 10 height 10
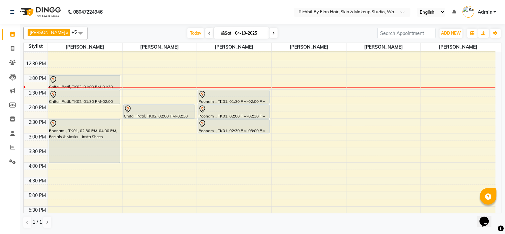
scroll to position [101, 0]
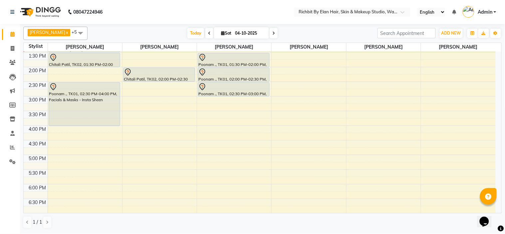
click at [275, 127] on div "10:00 AM 10:30 AM 11:00 AM 11:30 AM 12:00 PM 12:30 PM 1:00 PM 1:30 PM 2:00 PM 2…" at bounding box center [260, 125] width 472 height 351
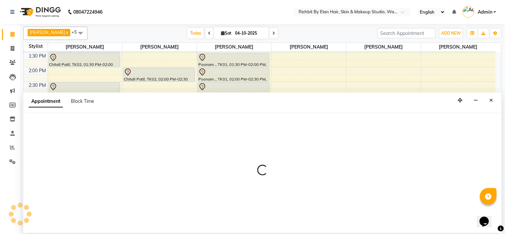
select select "61438"
select select "960"
select select "tentative"
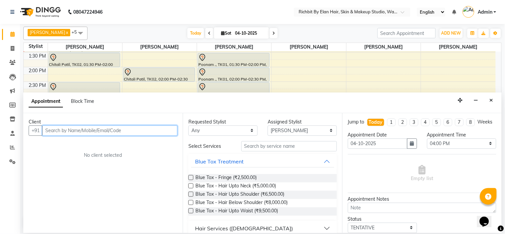
click at [135, 131] on input "text" at bounding box center [109, 130] width 135 height 10
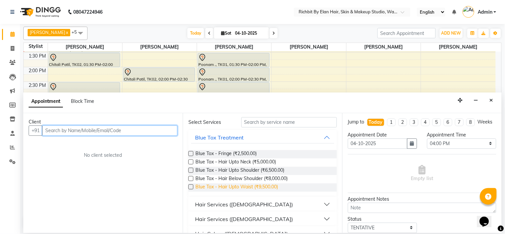
scroll to position [37, 0]
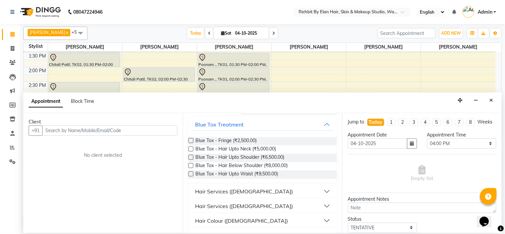
click at [239, 191] on div "Hair Services ([DEMOGRAPHIC_DATA])" at bounding box center [244, 191] width 98 height 8
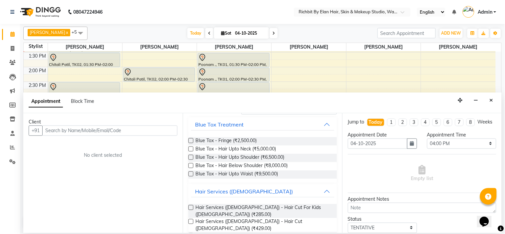
click at [190, 219] on label at bounding box center [190, 221] width 5 height 5
click at [190, 220] on input "checkbox" at bounding box center [190, 222] width 4 height 4
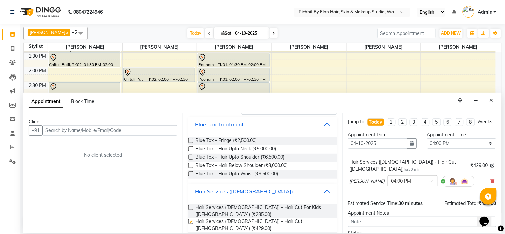
checkbox input "false"
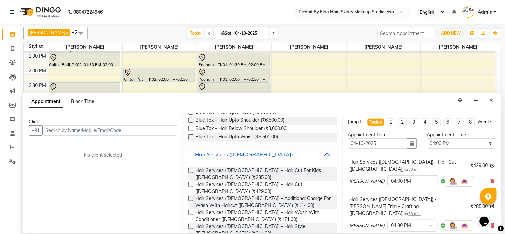
checkbox input "false"
click at [121, 130] on input "text" at bounding box center [109, 130] width 135 height 10
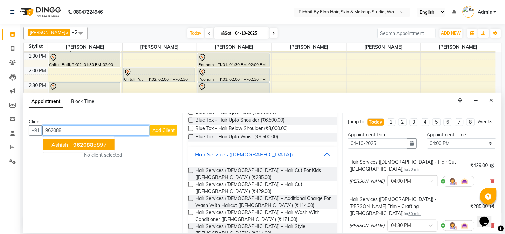
click at [107, 142] on button "Ashish . 962088 5897" at bounding box center [78, 144] width 71 height 11
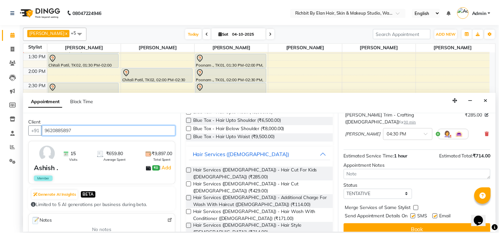
scroll to position [92, 0]
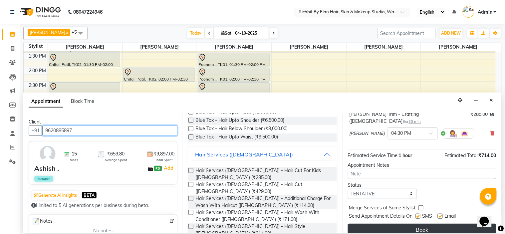
type input "9620885897"
click at [391, 224] on button "Book" at bounding box center [422, 230] width 148 height 12
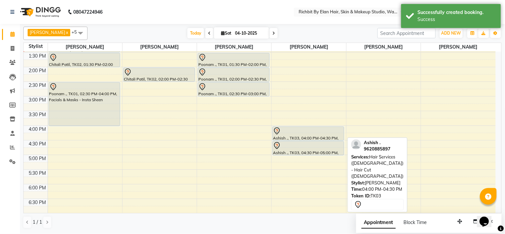
click at [281, 128] on div at bounding box center [308, 131] width 71 height 8
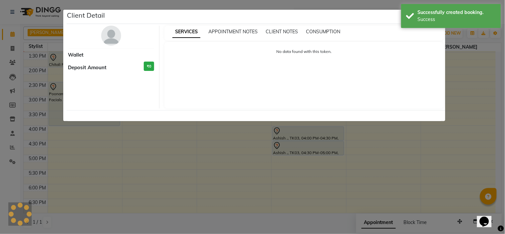
select select "7"
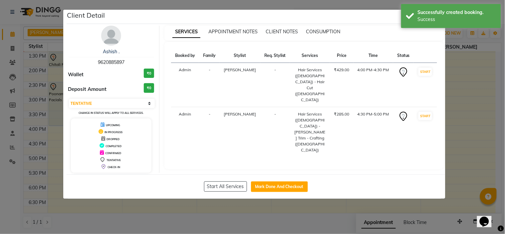
click at [113, 48] on div "Ashish ." at bounding box center [111, 51] width 86 height 7
click at [112, 53] on link "Ashish ." at bounding box center [111, 52] width 17 height 6
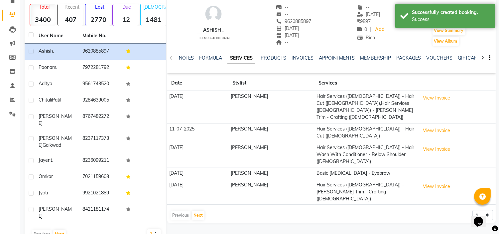
scroll to position [49, 0]
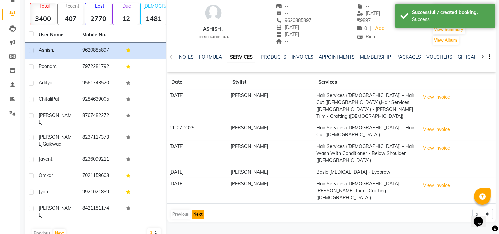
click at [198, 210] on button "Next" at bounding box center [198, 214] width 13 height 9
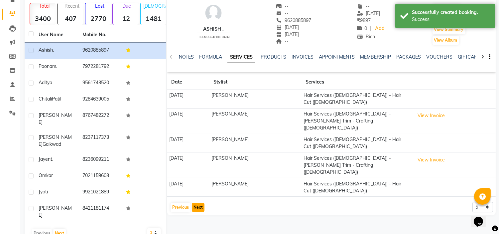
click at [200, 203] on button "Next" at bounding box center [198, 207] width 13 height 9
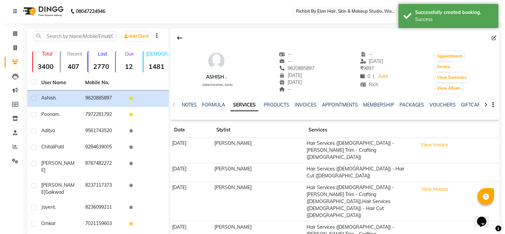
scroll to position [0, 0]
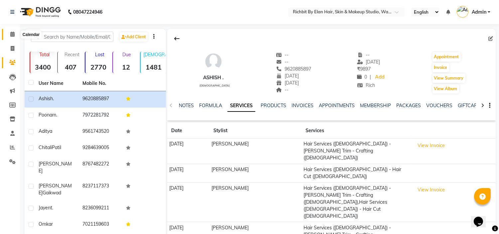
click at [16, 34] on span at bounding box center [13, 35] width 12 height 8
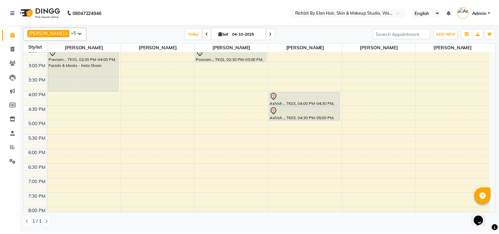
scroll to position [74, 0]
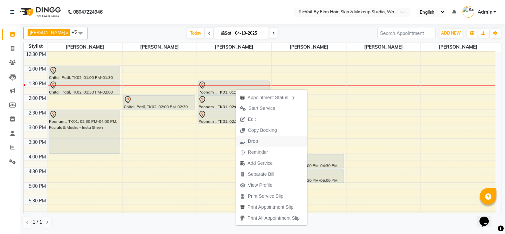
click at [240, 140] on icon "button" at bounding box center [242, 141] width 5 height 5
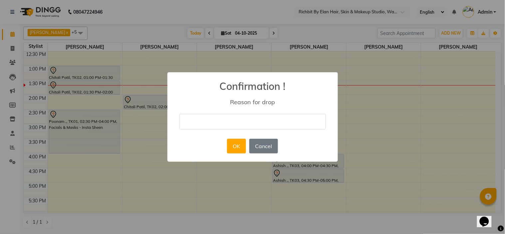
click at [220, 114] on input "text" at bounding box center [252, 122] width 146 height 16
type input "drop"
click at [234, 151] on button "OK" at bounding box center [236, 146] width 19 height 15
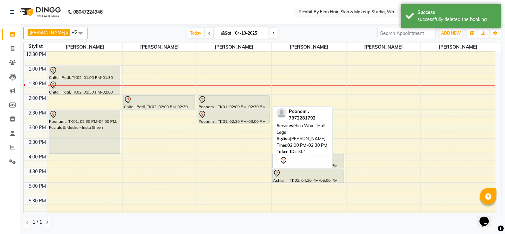
click at [224, 105] on div "Poonam ., TK01, 02:00 PM-02:30 PM, Rica Wax - Half Legs" at bounding box center [233, 102] width 71 height 14
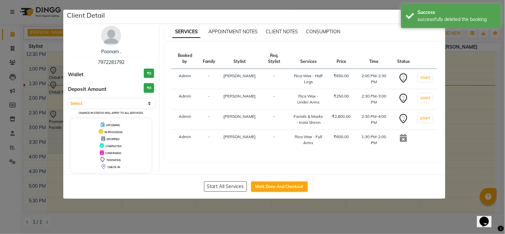
click at [475, 137] on ngb-modal-window "Client Detail Poonam . 7972281792 Wallet ₹0 Deposit Amount ₹0 Select IN SERVICE…" at bounding box center [252, 117] width 505 height 234
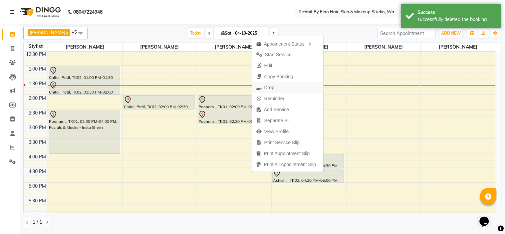
click at [272, 84] on span "Drop" at bounding box center [269, 87] width 10 height 7
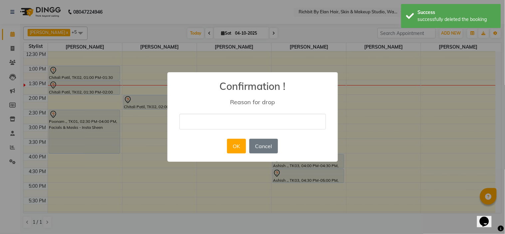
click at [214, 118] on input "text" at bounding box center [252, 122] width 146 height 16
type input "drop"
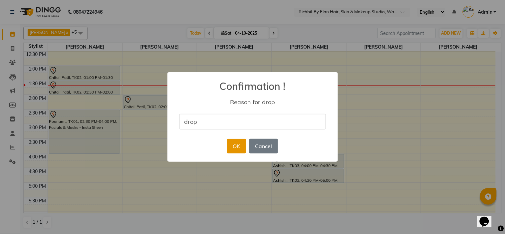
click at [235, 143] on button "OK" at bounding box center [236, 146] width 19 height 15
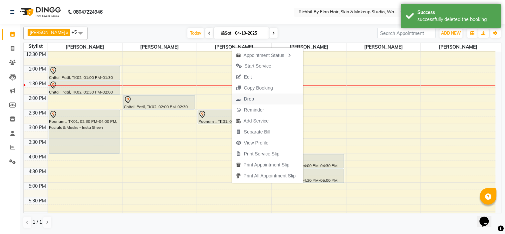
click at [241, 94] on span "Drop" at bounding box center [245, 98] width 26 height 11
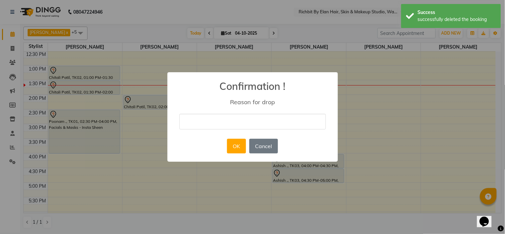
click at [228, 122] on input "text" at bounding box center [252, 122] width 146 height 16
type input "drop"
click at [228, 145] on button "OK" at bounding box center [236, 146] width 19 height 15
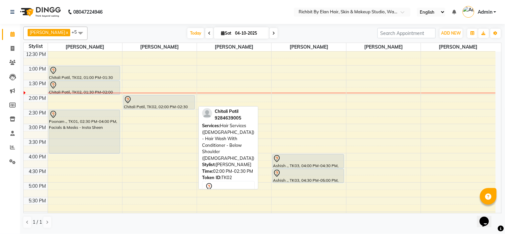
click at [144, 106] on div "Chitali Patil, TK02, 02:00 PM-02:30 PM, Hair Services (Female) - Hair Wash With…" at bounding box center [158, 102] width 71 height 14
select select "7"
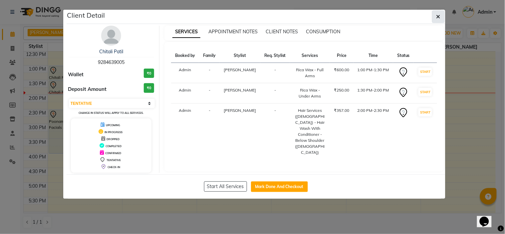
click at [436, 16] on icon "button" at bounding box center [438, 16] width 4 height 5
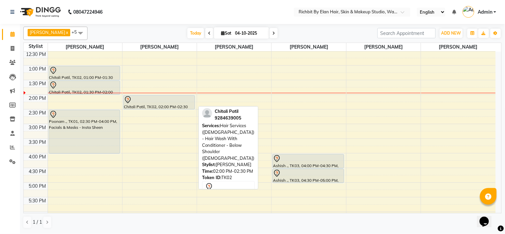
click at [163, 101] on div at bounding box center [159, 100] width 71 height 8
select select "7"
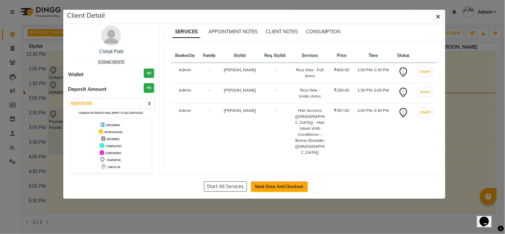
click at [274, 185] on button "Mark Done And Checkout" at bounding box center [279, 186] width 57 height 11
select select "4114"
select select "service"
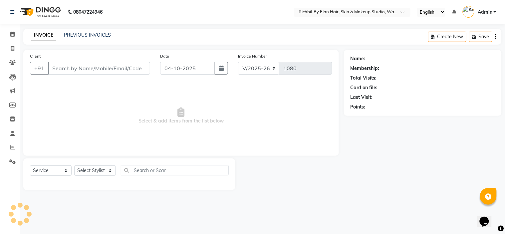
type input "9284639005"
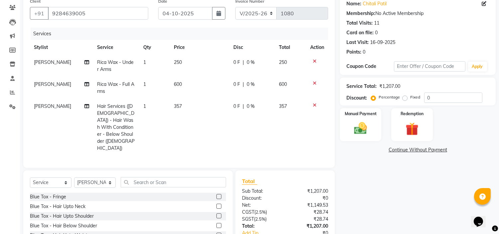
scroll to position [74, 0]
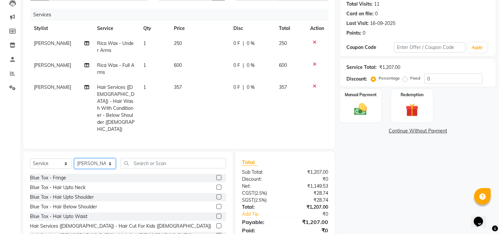
click at [94, 158] on select "Select Stylist Ankita nivangune anuja dhavare Deepali Palsule Gopal Kadam Ram T…" at bounding box center [95, 163] width 42 height 10
select select "21217"
click at [74, 158] on select "Select Stylist Ankita nivangune anuja dhavare Deepali Palsule Gopal Kadam Ram T…" at bounding box center [95, 163] width 42 height 10
click at [168, 158] on input "text" at bounding box center [173, 163] width 105 height 10
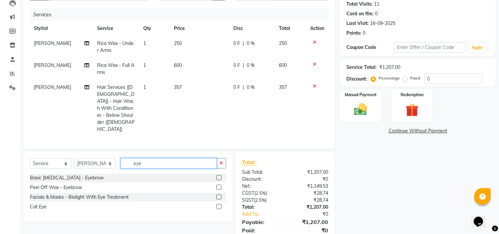
type input "eye"
click at [220, 185] on label at bounding box center [219, 187] width 5 height 5
click at [220, 185] on input "checkbox" at bounding box center [219, 187] width 4 height 4
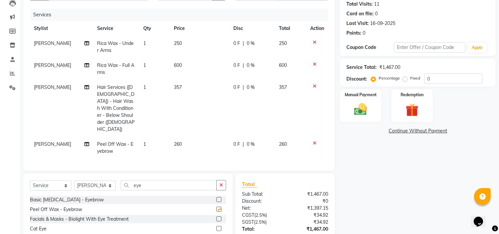
checkbox input "false"
click at [177, 180] on input "eye" at bounding box center [169, 185] width 96 height 10
type input "e"
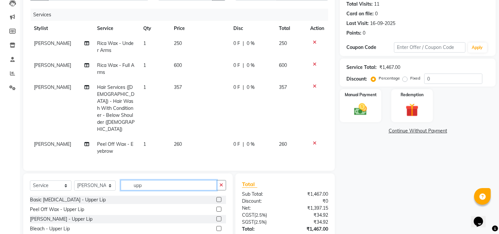
type input "upp"
click at [218, 207] on label at bounding box center [219, 209] width 5 height 5
click at [218, 207] on input "checkbox" at bounding box center [219, 209] width 4 height 4
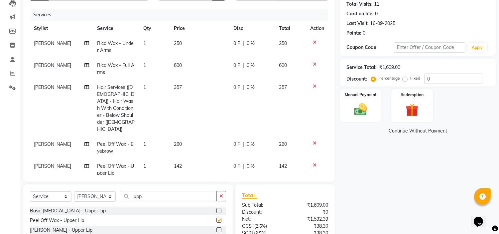
checkbox input "false"
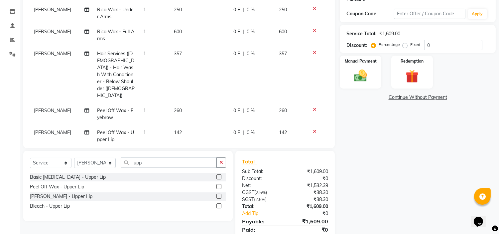
scroll to position [58, 0]
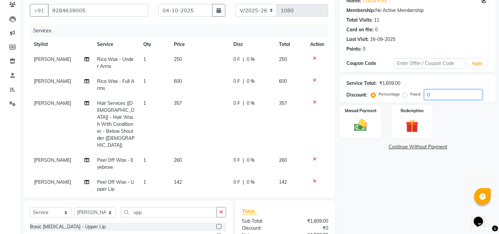
click at [441, 94] on input "0" at bounding box center [453, 94] width 58 height 10
click at [403, 184] on div "Name: Chitali Patil Membership: No Active Membership Total Visits: 11 Card on f…" at bounding box center [420, 145] width 161 height 306
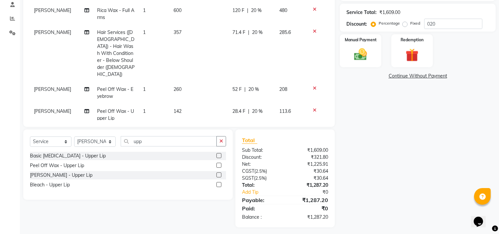
scroll to position [132, 0]
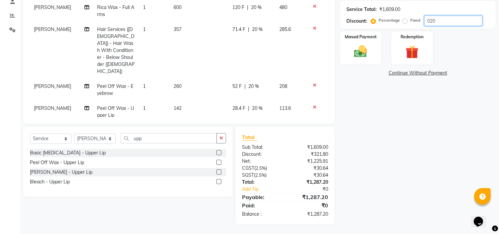
click at [441, 16] on input "020" at bounding box center [453, 21] width 58 height 10
type input "030"
click at [405, 155] on div "Name: Chitali Patil Membership: No Active Membership Total Visits: 11 Card on f…" at bounding box center [420, 71] width 161 height 306
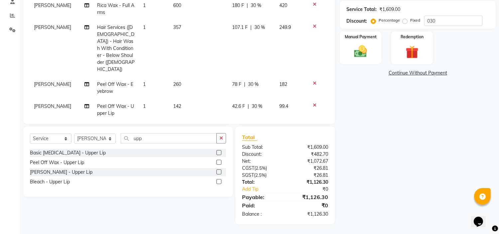
scroll to position [2, 0]
click at [237, 102] on span "42.6 F" at bounding box center [238, 105] width 13 height 7
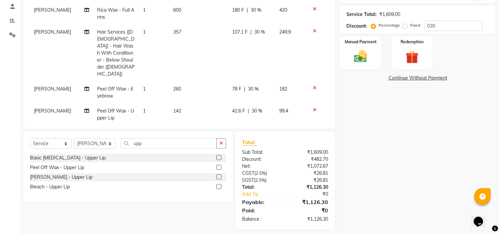
scroll to position [0, 0]
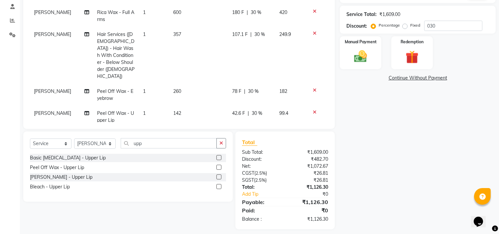
select select "21217"
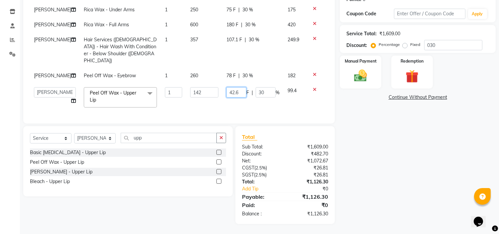
click at [238, 87] on input "42.6" at bounding box center [237, 92] width 20 height 10
type input "42"
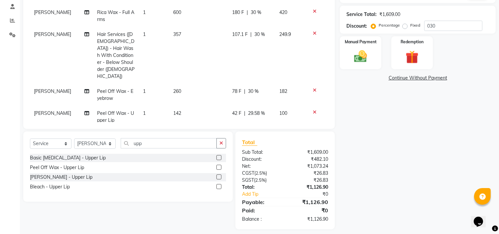
click at [396, 159] on div "Name: Chitali Patil Membership: No Active Membership Total Visits: 11 Card on f…" at bounding box center [420, 76] width 161 height 306
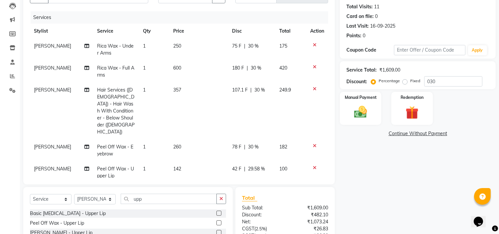
scroll to position [53, 0]
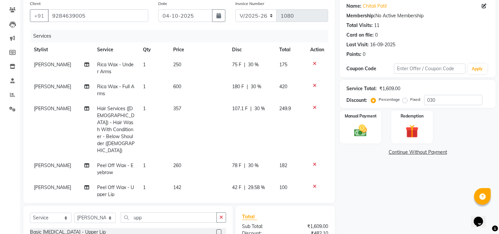
click at [117, 120] on span "Hair Services (Female) - Hair Wash With Conditioner - Below Shoulder (Female)" at bounding box center [116, 129] width 38 height 48
select select "39151"
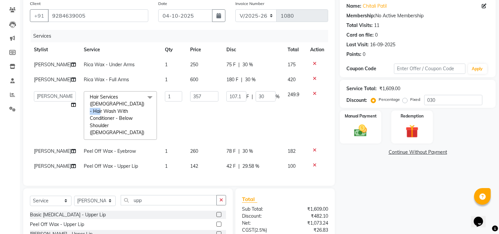
click at [117, 120] on span "Hair Services (Female) - Hair Wash With Conditioner - Below Shoulder (Female) x" at bounding box center [118, 114] width 61 height 43
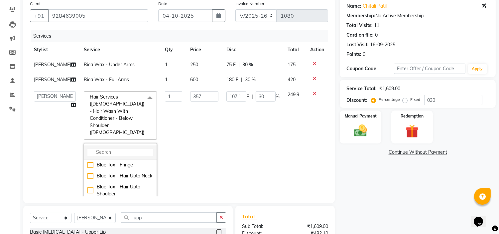
click at [112, 150] on input "multiselect-search" at bounding box center [120, 152] width 66 height 7
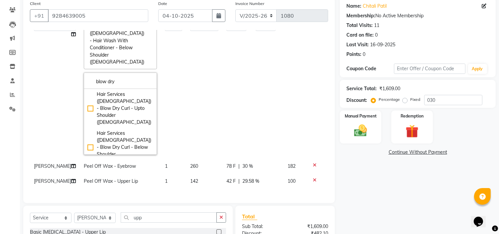
scroll to position [74, 0]
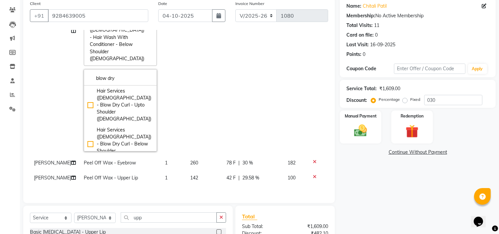
type input "blow dry"
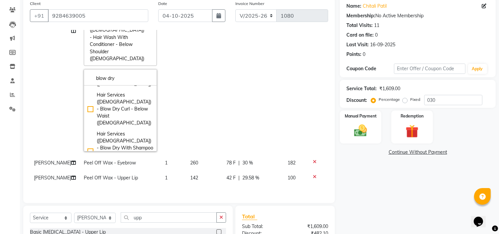
scroll to position [88, 0]
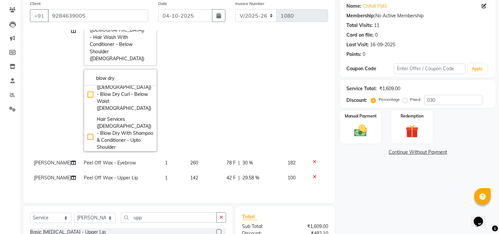
click at [87, 162] on div "Hair Services (Female) - Blow Dry With Shampoo & Conditioner - Below Shoulder (…" at bounding box center [120, 183] width 66 height 42
checkbox input "true"
type input "572"
click at [379, 191] on div "Name: Chitali Patil Membership: No Active Membership Total Visits: 11 Card on f…" at bounding box center [420, 150] width 161 height 306
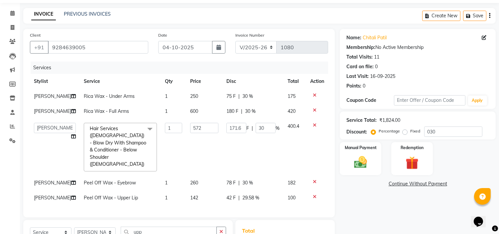
scroll to position [0, 0]
click at [240, 133] on input "171.6" at bounding box center [237, 128] width 20 height 10
type input "170"
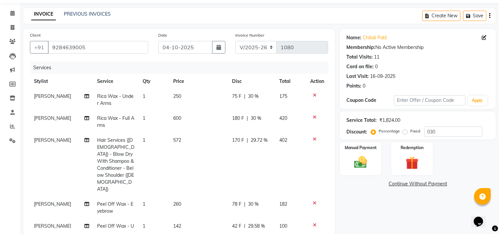
click at [370, 203] on div "Name: Chitali Patil Membership: No Active Membership Total Visits: 11 Card on f…" at bounding box center [420, 182] width 161 height 306
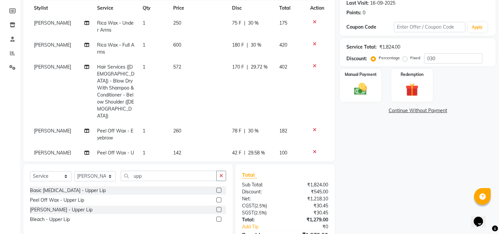
scroll to position [95, 0]
click at [237, 69] on span "170 F" at bounding box center [238, 66] width 12 height 7
select select "39151"
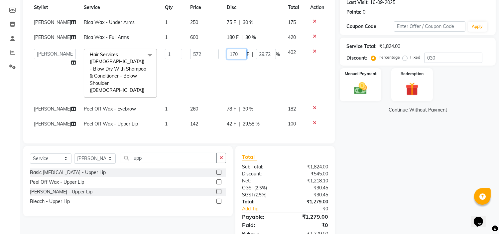
click at [237, 59] on input "170" at bounding box center [237, 54] width 20 height 10
type input "171"
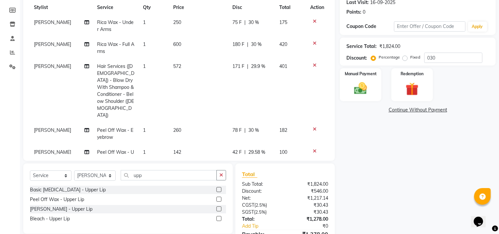
click at [412, 167] on div "Name: Chitali Patil Membership: No Active Membership Total Visits: 11 Card on f…" at bounding box center [420, 108] width 161 height 306
click at [237, 66] on span "171 F" at bounding box center [238, 66] width 12 height 7
select select "39151"
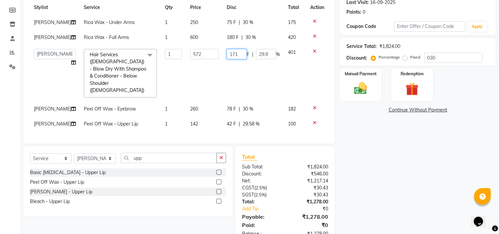
click at [237, 59] on input "171" at bounding box center [237, 54] width 20 height 10
type input "172"
click at [359, 140] on div "Name: Chitali Patil Membership: No Active Membership Total Visits: 11 Card on f…" at bounding box center [420, 99] width 161 height 289
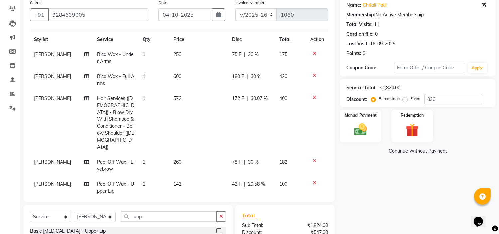
scroll to position [111, 0]
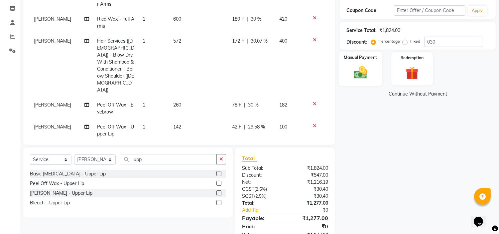
click at [371, 78] on img at bounding box center [361, 73] width 22 height 16
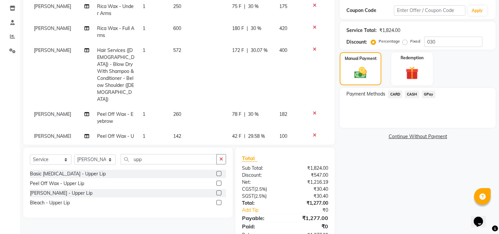
click at [427, 91] on span "GPay" at bounding box center [429, 94] width 14 height 8
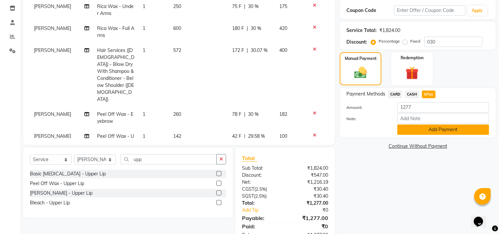
click at [420, 128] on button "Add Payment" at bounding box center [443, 129] width 92 height 10
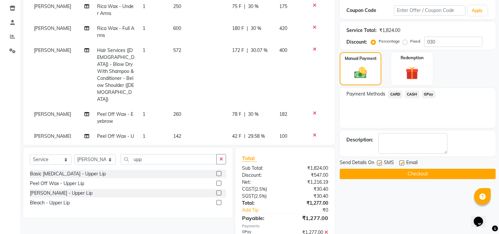
scroll to position [146, 0]
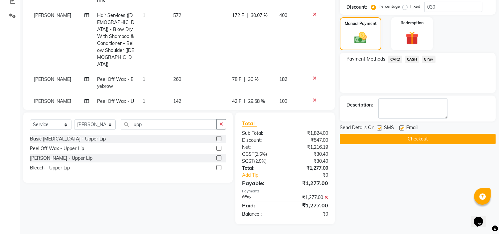
click at [403, 140] on button "Checkout" at bounding box center [418, 139] width 156 height 10
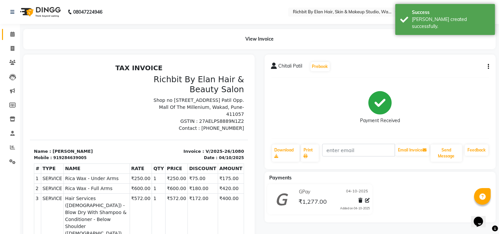
click at [11, 29] on link "Calendar" at bounding box center [10, 34] width 16 height 11
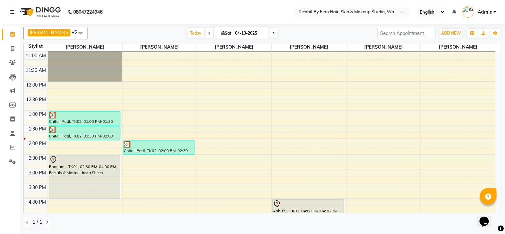
scroll to position [37, 0]
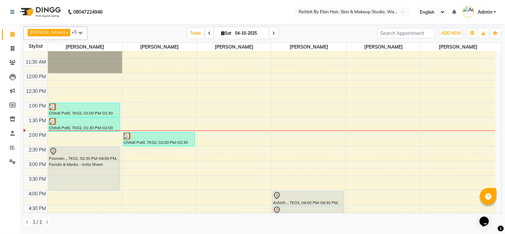
click at [272, 32] on icon at bounding box center [273, 33] width 3 height 4
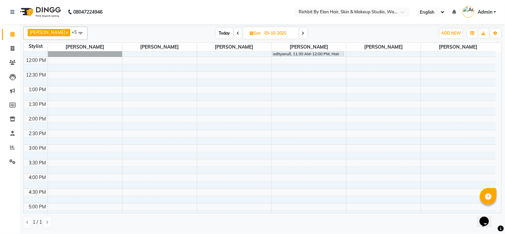
scroll to position [0, 0]
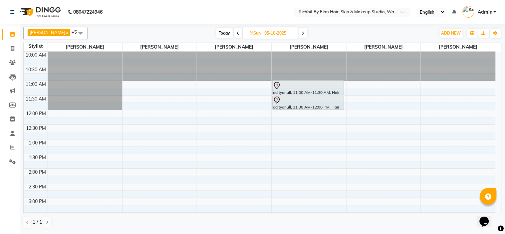
click at [217, 32] on span "Today" at bounding box center [224, 33] width 17 height 10
type input "04-10-2025"
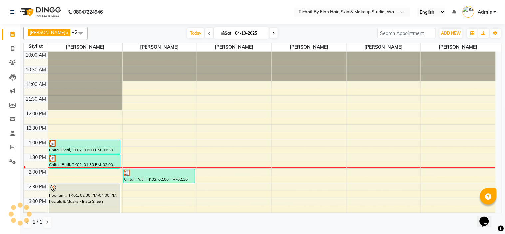
scroll to position [88, 0]
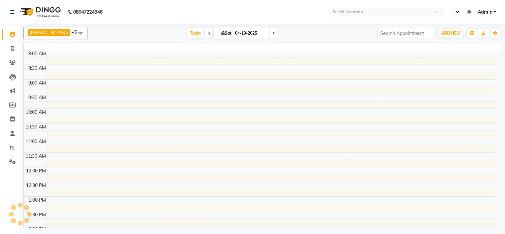
select select "en"
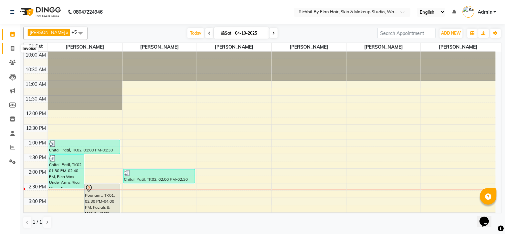
click at [14, 45] on span at bounding box center [13, 49] width 12 height 8
select select "service"
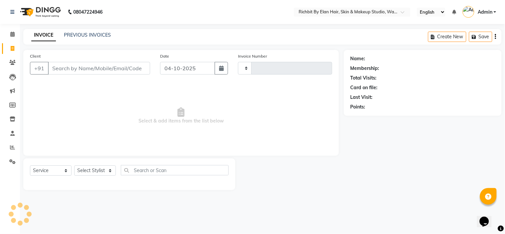
type input "1081"
select select "4114"
click at [13, 39] on link "Calendar" at bounding box center [10, 34] width 16 height 11
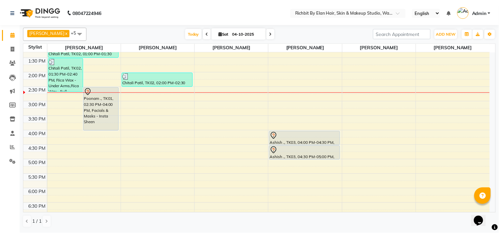
scroll to position [80, 0]
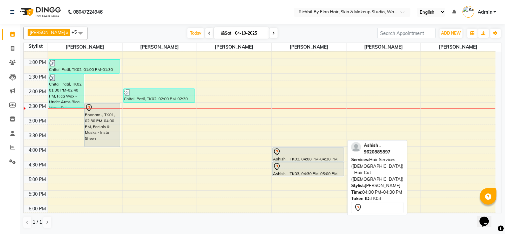
click at [280, 156] on div "Ashish ., TK03, 04:00 PM-04:30 PM, Hair Services ([DEMOGRAPHIC_DATA]) - Hair Cu…" at bounding box center [307, 155] width 71 height 14
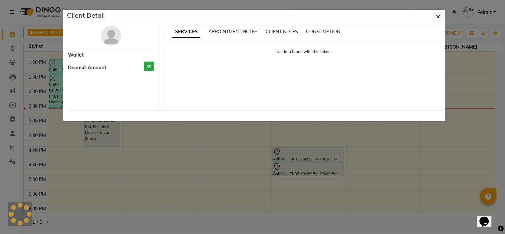
select select "7"
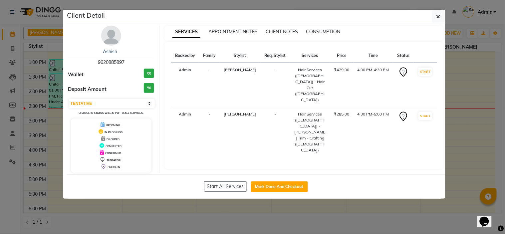
click at [109, 35] on img at bounding box center [111, 36] width 20 height 20
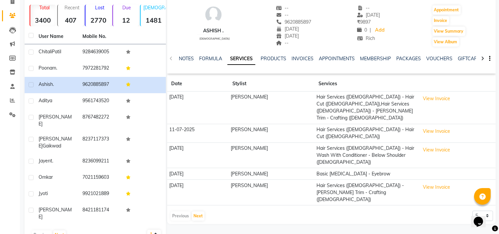
scroll to position [49, 0]
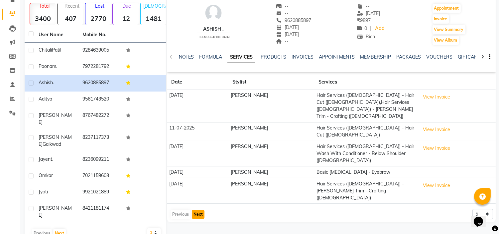
click at [203, 210] on button "Next" at bounding box center [198, 214] width 13 height 9
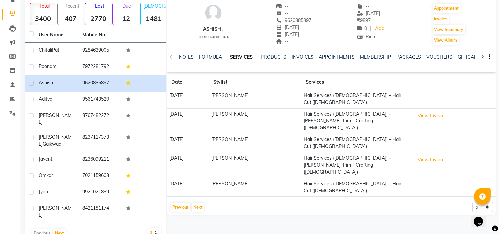
click at [204, 202] on div "Previous Next" at bounding box center [187, 207] width 35 height 11
click at [197, 203] on button "Next" at bounding box center [198, 207] width 13 height 9
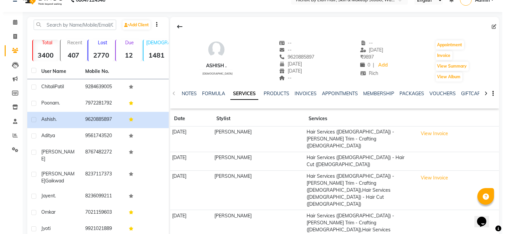
scroll to position [0, 0]
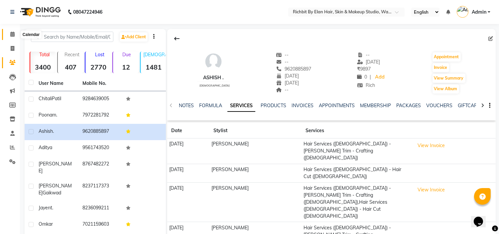
click at [8, 38] on span at bounding box center [13, 35] width 12 height 8
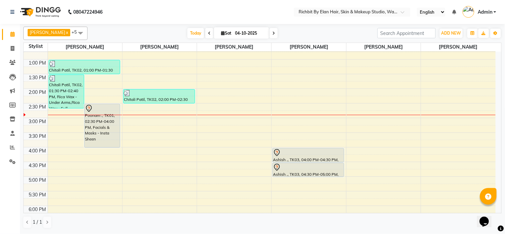
scroll to position [74, 0]
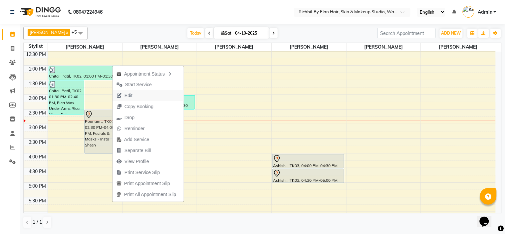
click at [130, 95] on span "Edit" at bounding box center [128, 95] width 8 height 7
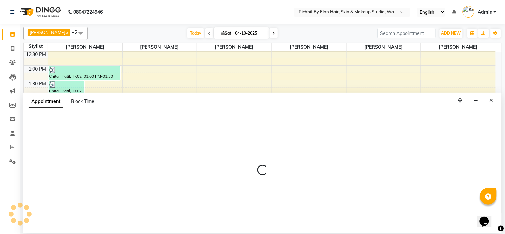
select select "tentative"
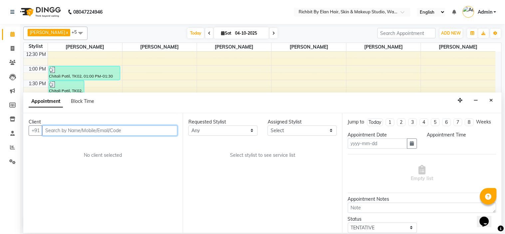
type input "04-10-2025"
select select "870"
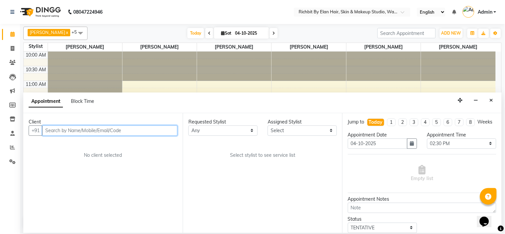
select select "21217"
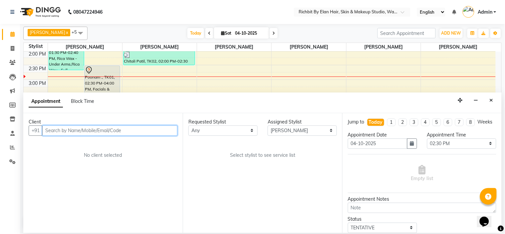
select select "1720"
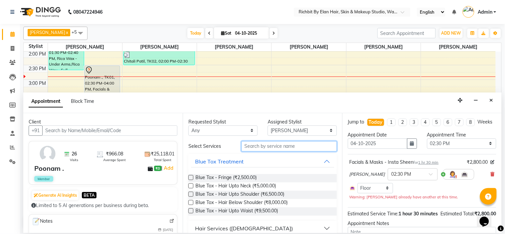
click at [257, 146] on input "text" at bounding box center [288, 146] width 95 height 10
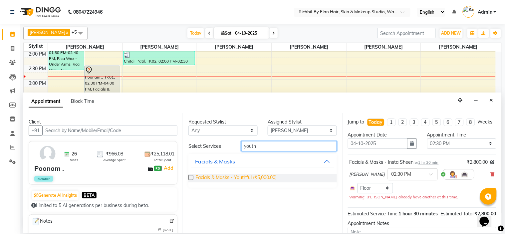
type input "youth"
click at [248, 180] on span "Facials & Masks - Youthful (₹5,000.00)" at bounding box center [235, 178] width 81 height 8
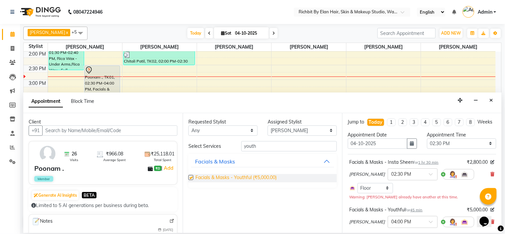
checkbox input "false"
click at [490, 176] on icon at bounding box center [492, 174] width 4 height 5
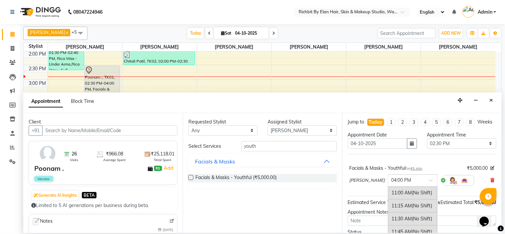
click at [411, 183] on input "text" at bounding box center [405, 179] width 29 height 7
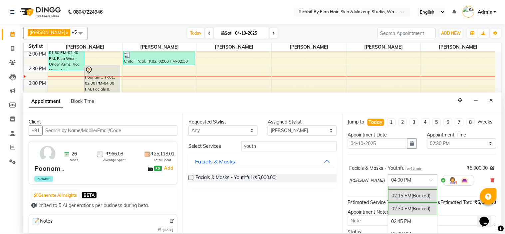
scroll to position [180, 0]
click at [404, 210] on div "02:45 PM" at bounding box center [412, 204] width 49 height 12
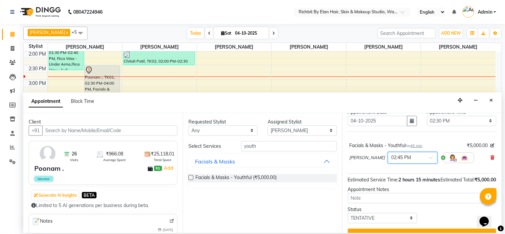
scroll to position [49, 0]
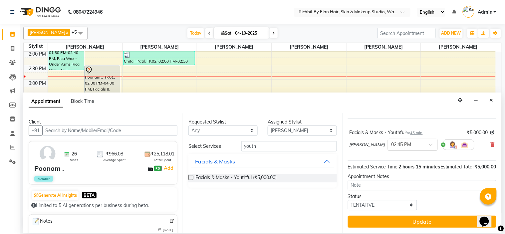
click at [443, 229] on div "Jump to [DATE] 1 2 3 4 5 6 7 8 Weeks Appointment Date [DATE] Appointment Time S…" at bounding box center [421, 173] width 159 height 120
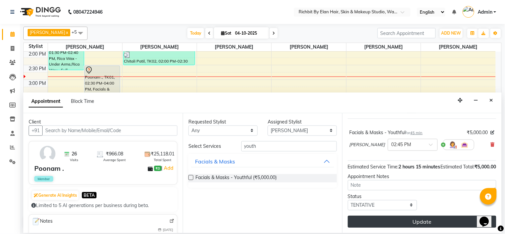
click at [437, 224] on button "Update" at bounding box center [422, 222] width 148 height 12
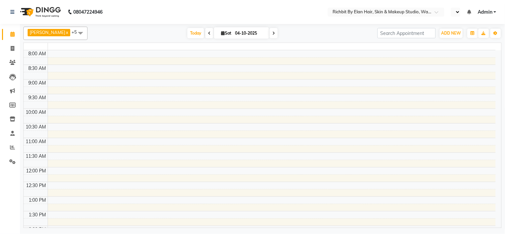
select select "en"
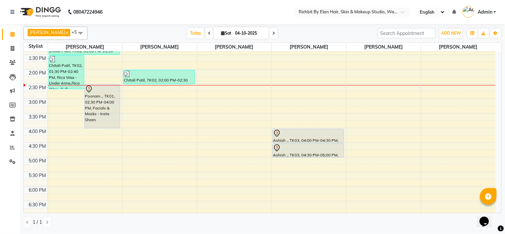
scroll to position [111, 0]
